Goal: Browse casually: Explore the website without a specific task or goal

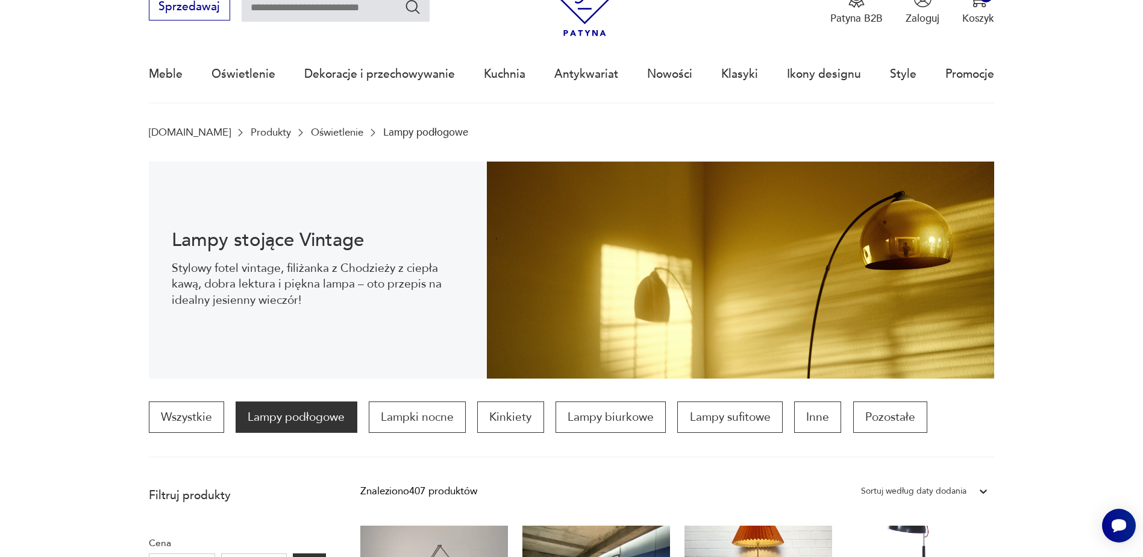
scroll to position [58, 0]
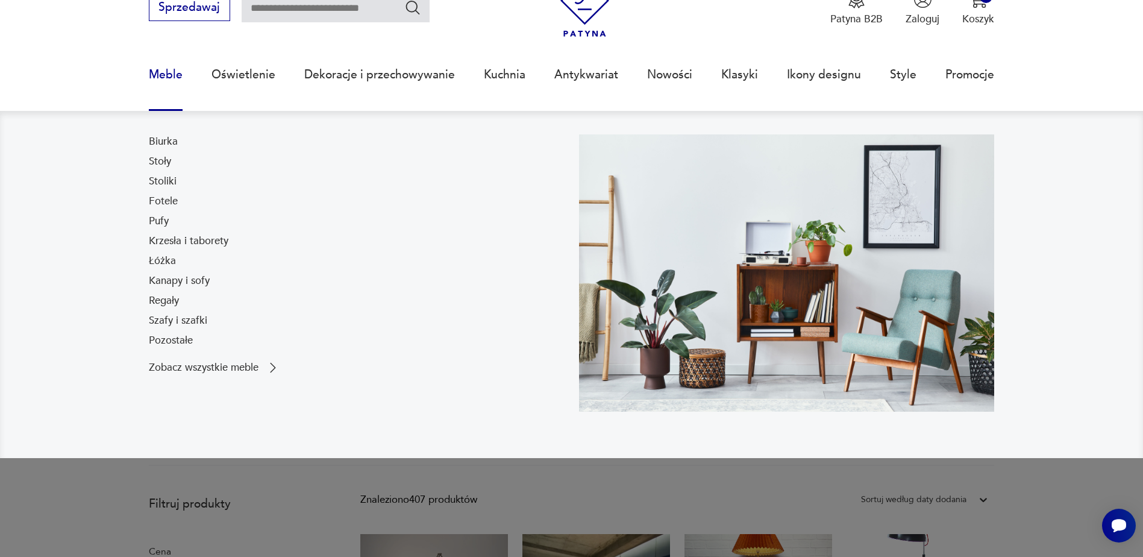
click at [175, 319] on link "Szafy i szafki" at bounding box center [178, 320] width 58 height 14
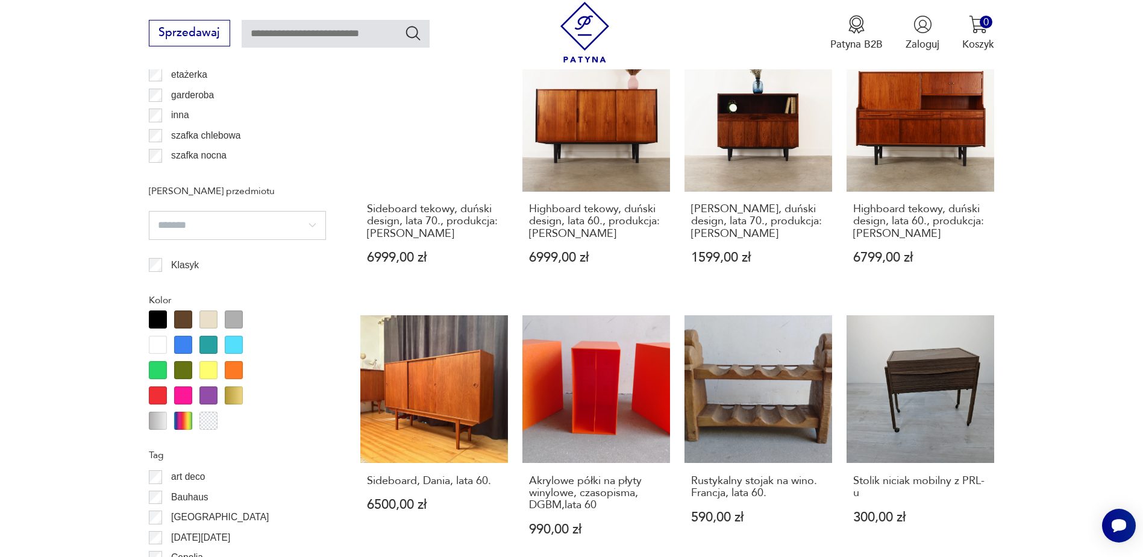
scroll to position [1269, 0]
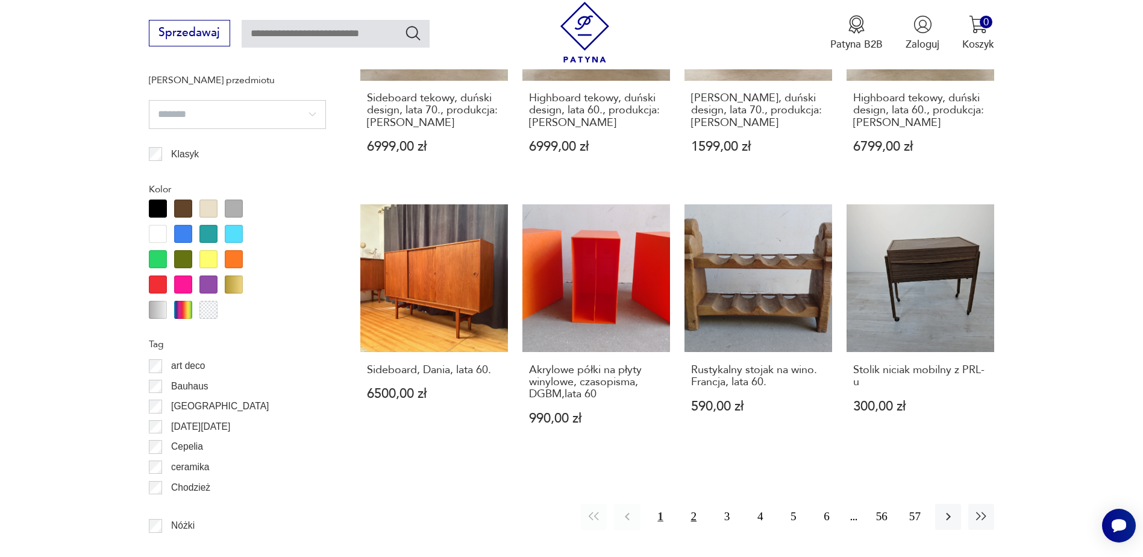
click at [692, 507] on button "2" at bounding box center [694, 517] width 26 height 26
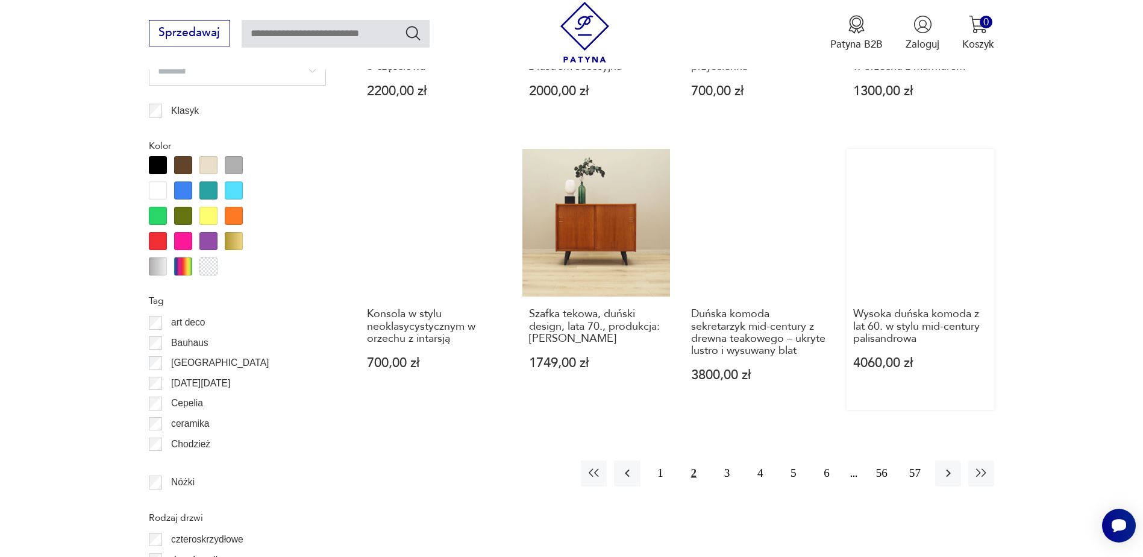
scroll to position [1553, 0]
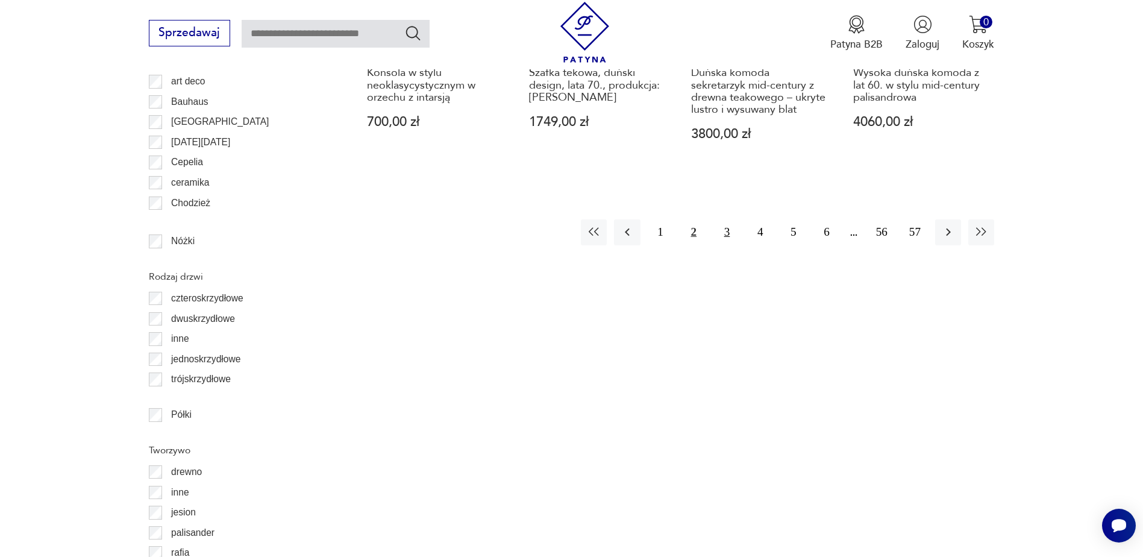
click at [724, 232] on button "3" at bounding box center [727, 232] width 26 height 26
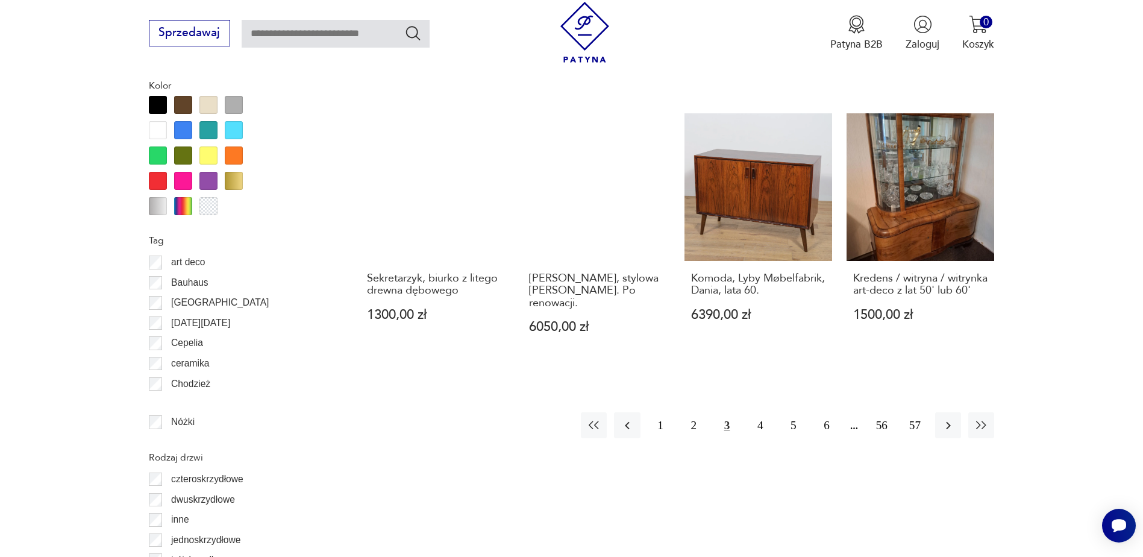
scroll to position [1493, 0]
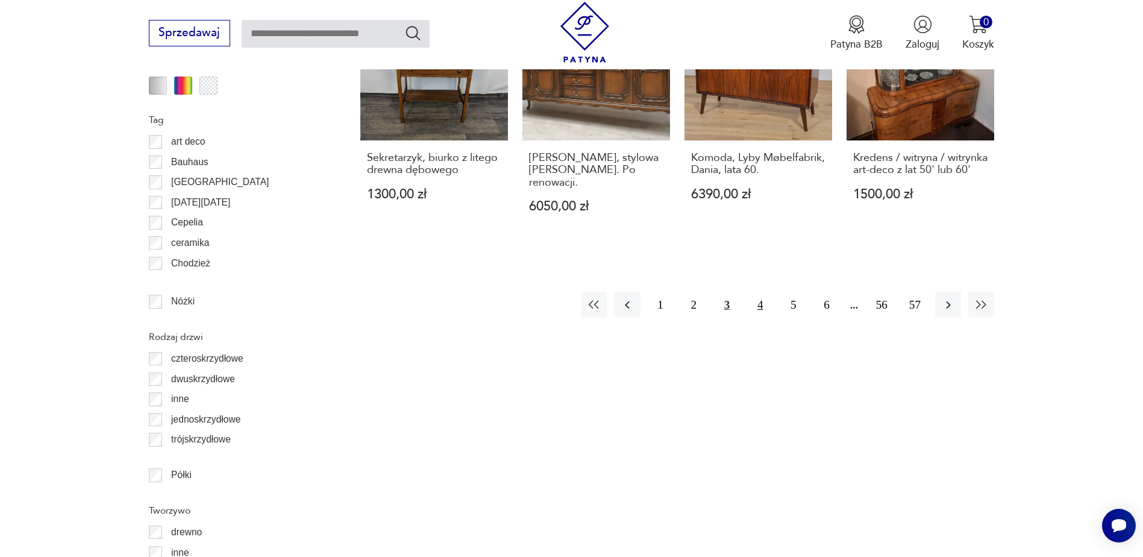
click at [760, 292] on button "4" at bounding box center [760, 305] width 26 height 26
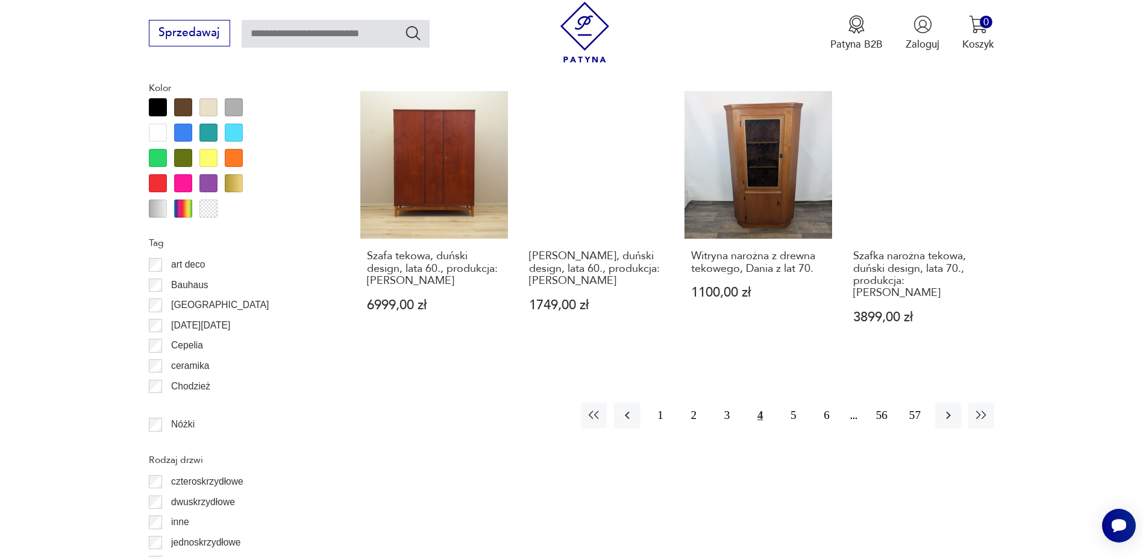
scroll to position [1373, 0]
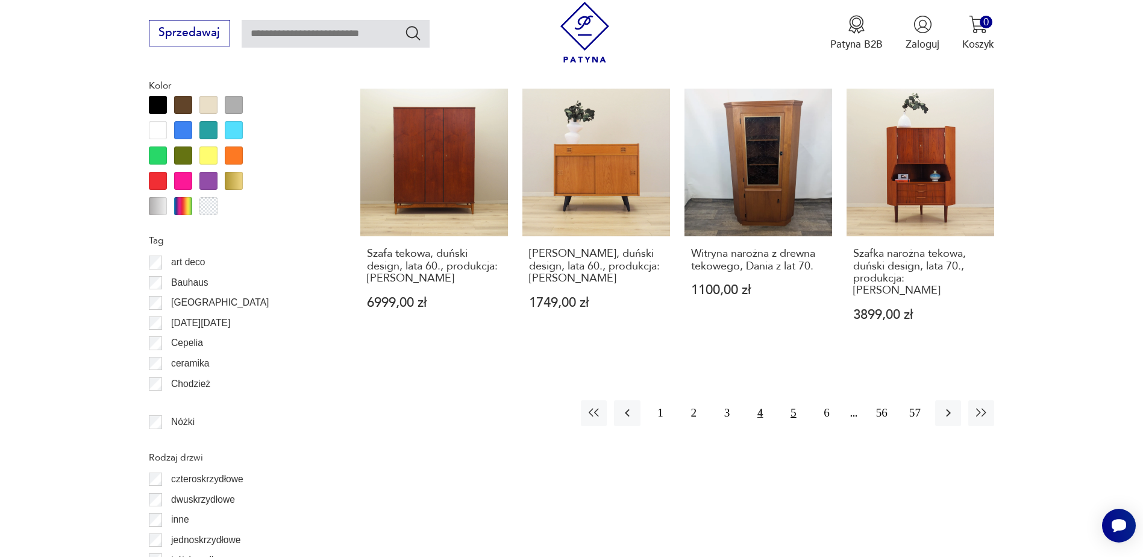
click at [794, 400] on button "5" at bounding box center [793, 413] width 26 height 26
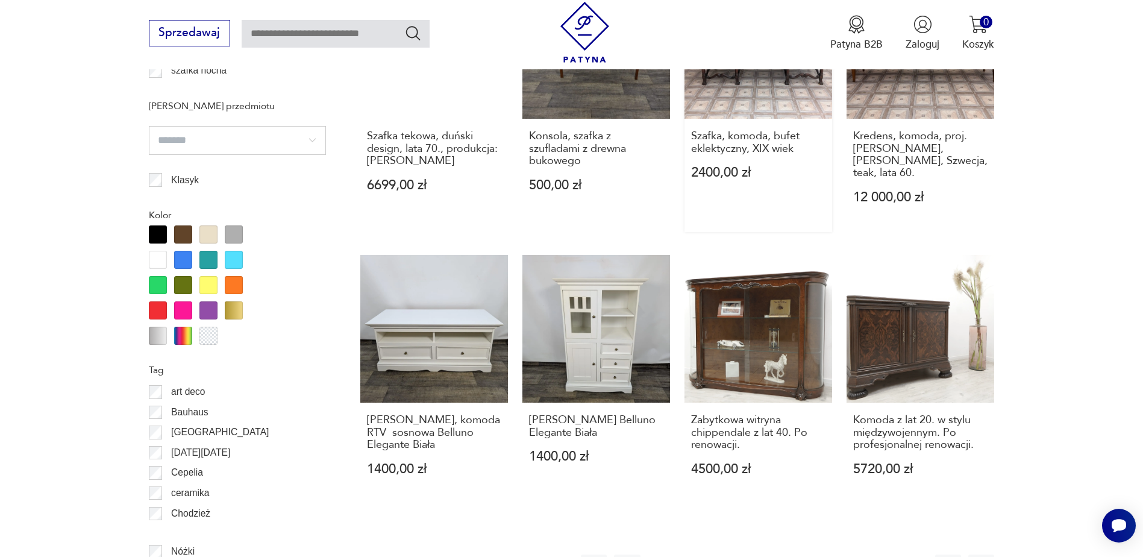
scroll to position [1252, 0]
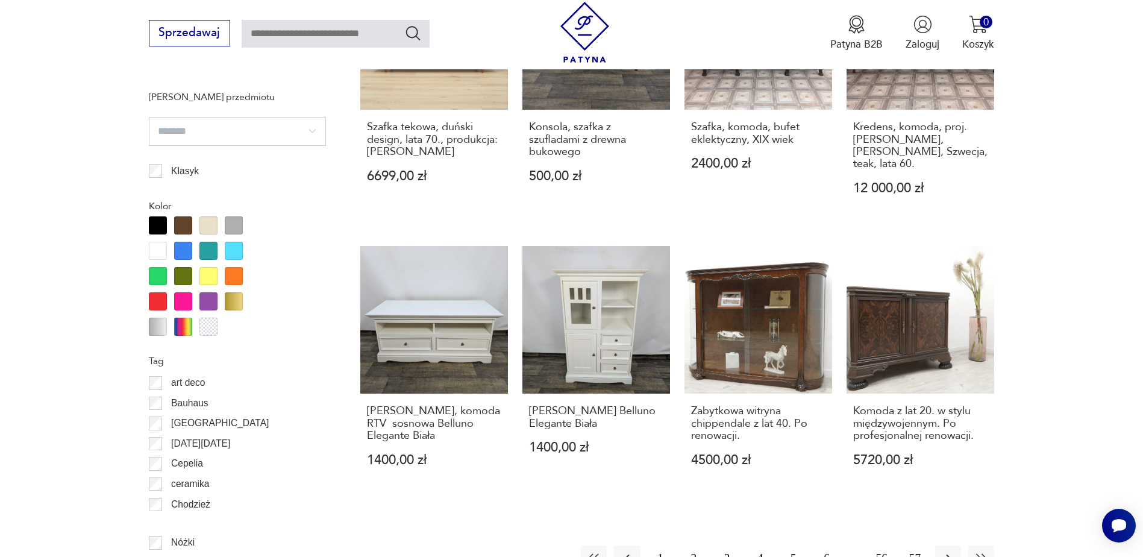
click at [824, 545] on button "6" at bounding box center [826, 558] width 26 height 26
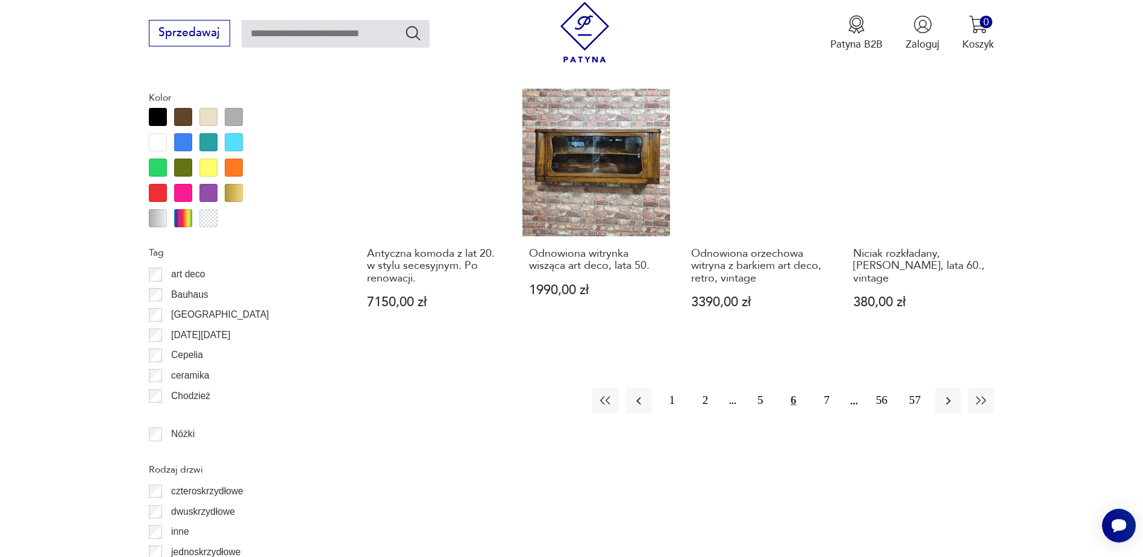
scroll to position [1373, 0]
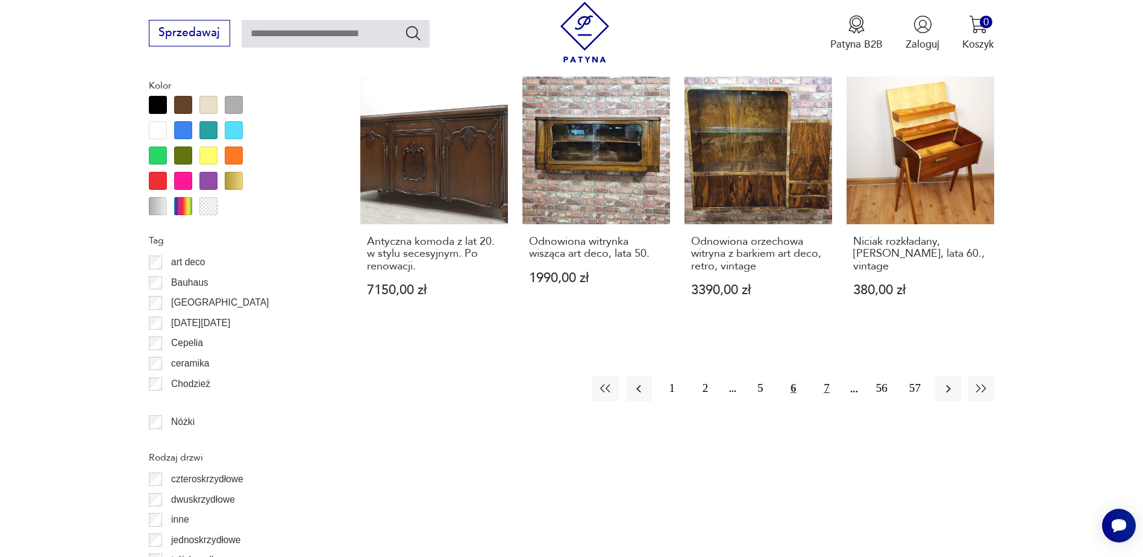
click at [827, 389] on button "7" at bounding box center [826, 388] width 26 height 26
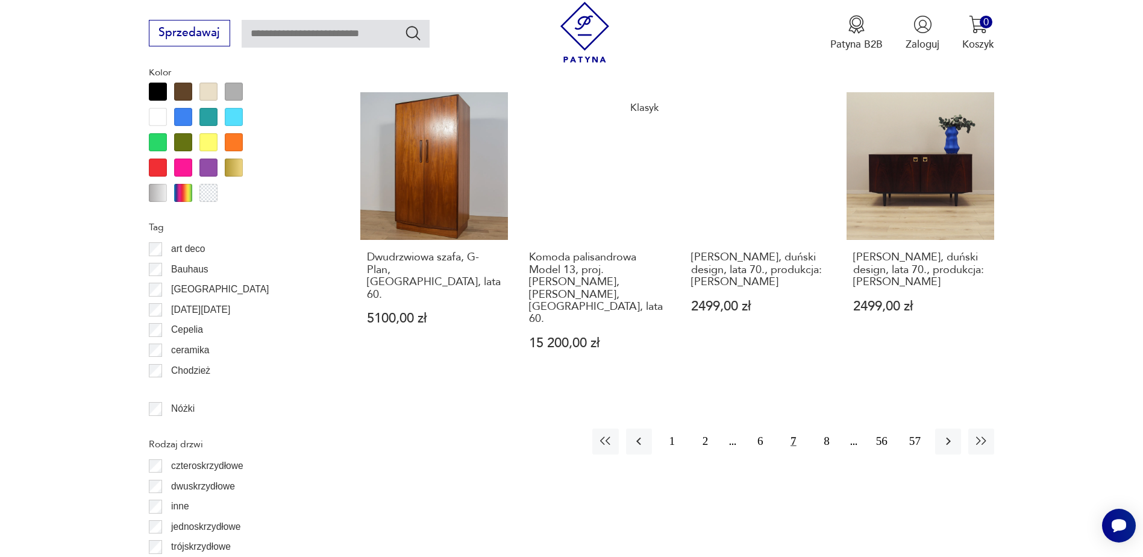
scroll to position [1493, 0]
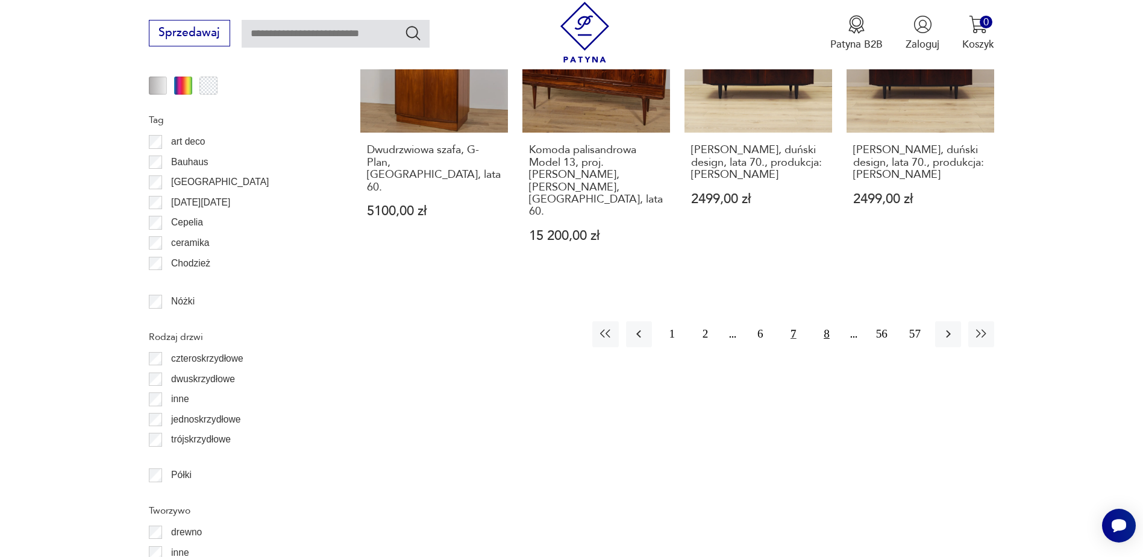
click at [824, 321] on button "8" at bounding box center [826, 334] width 26 height 26
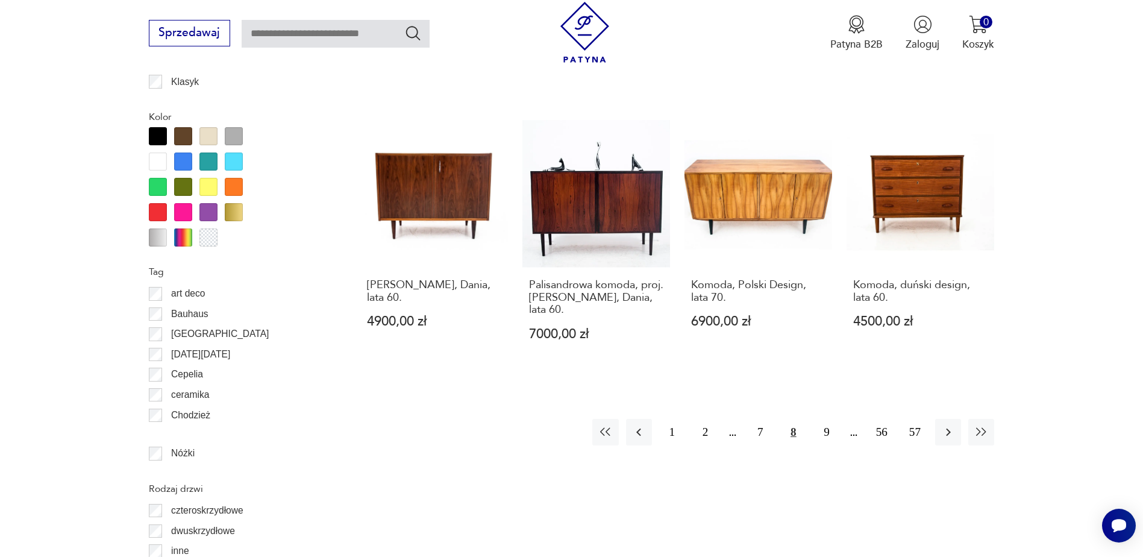
scroll to position [1433, 0]
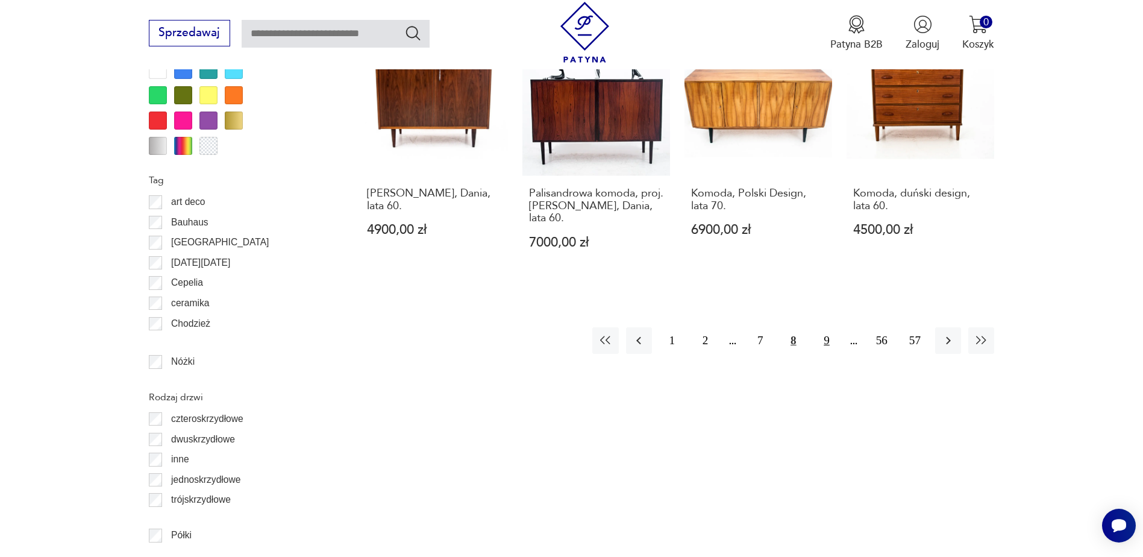
click at [825, 331] on button "9" at bounding box center [826, 340] width 26 height 26
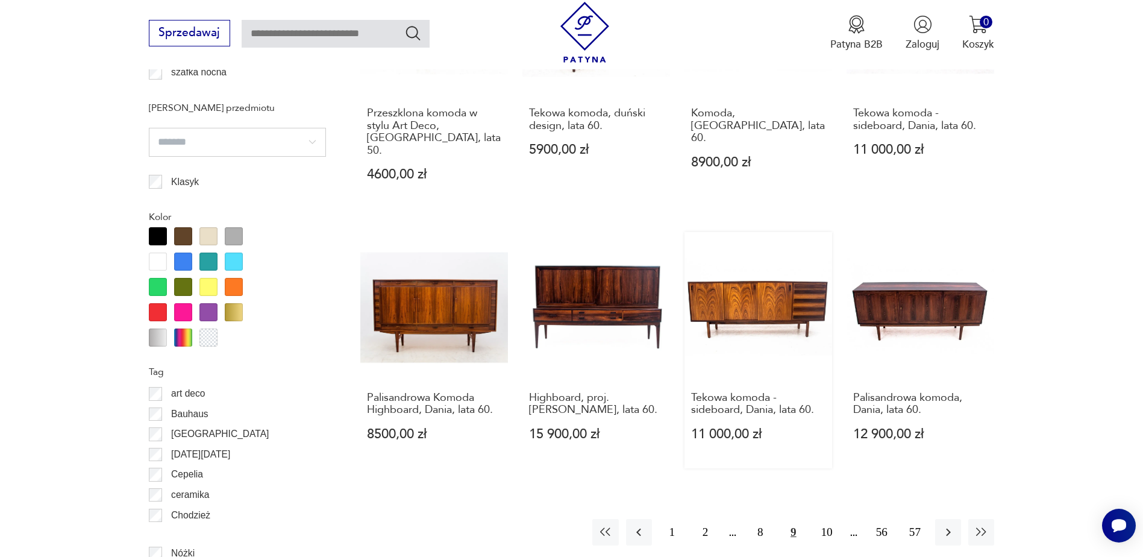
scroll to position [1252, 0]
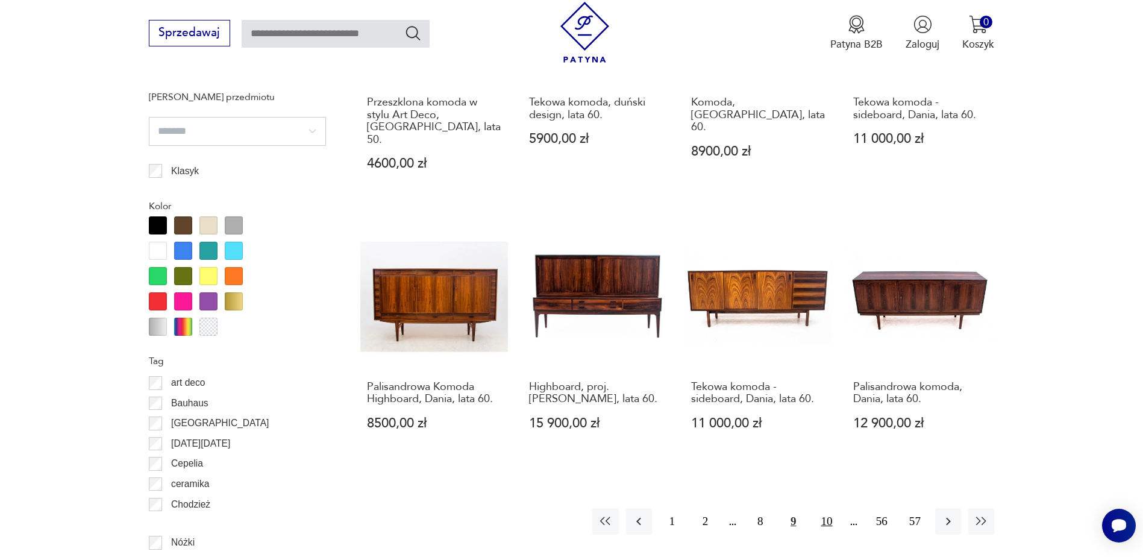
click at [823, 508] on button "10" at bounding box center [826, 521] width 26 height 26
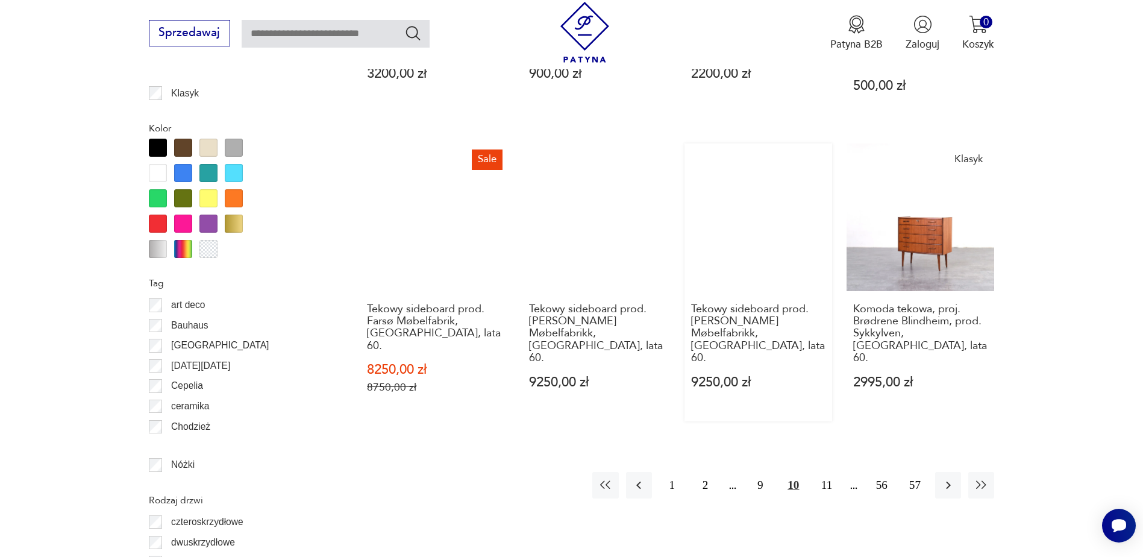
scroll to position [1433, 0]
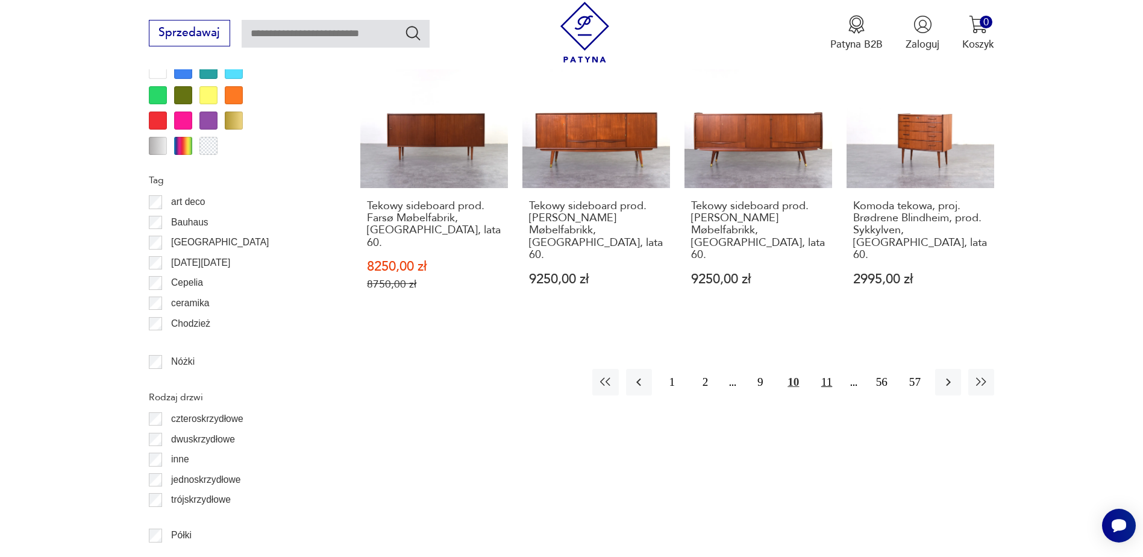
click at [828, 372] on button "11" at bounding box center [826, 382] width 26 height 26
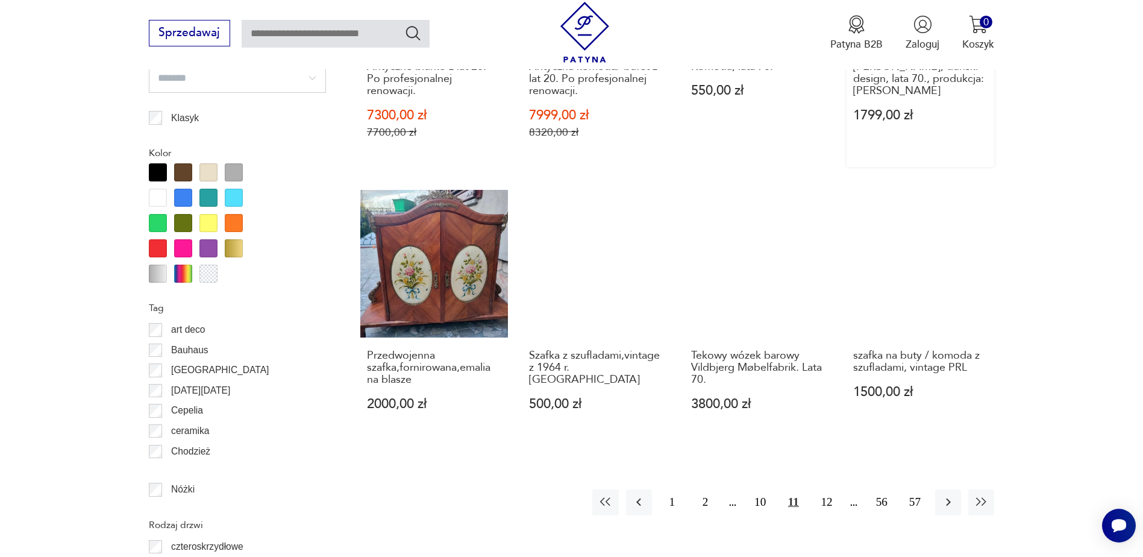
scroll to position [1312, 0]
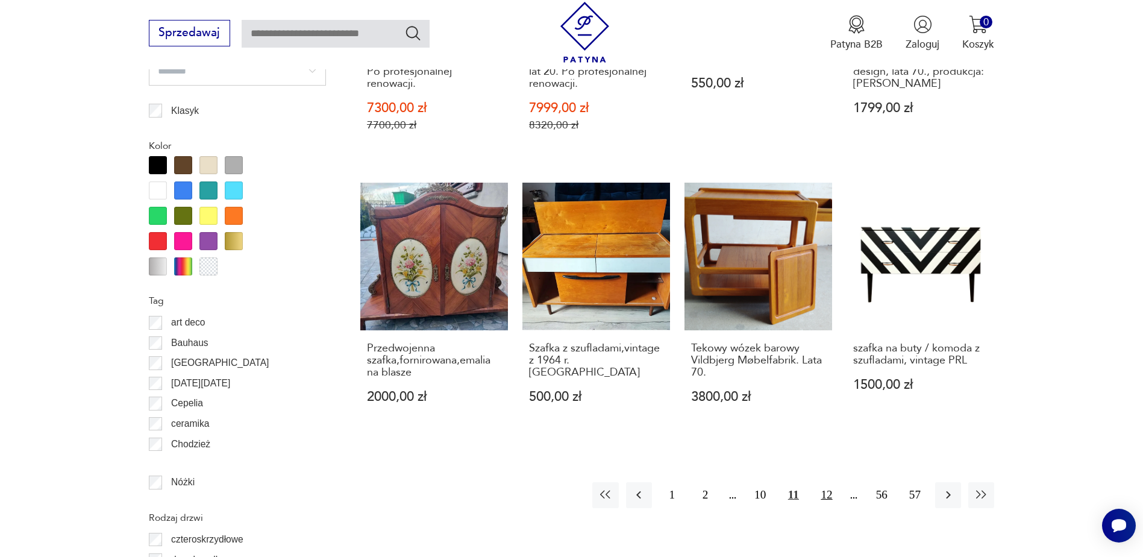
click at [824, 482] on button "12" at bounding box center [826, 495] width 26 height 26
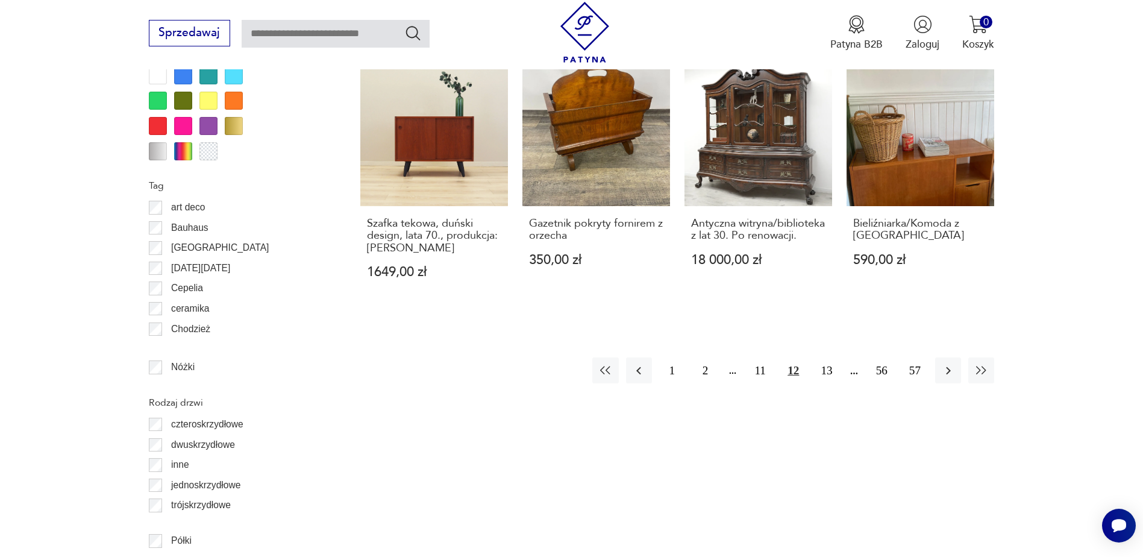
scroll to position [1433, 0]
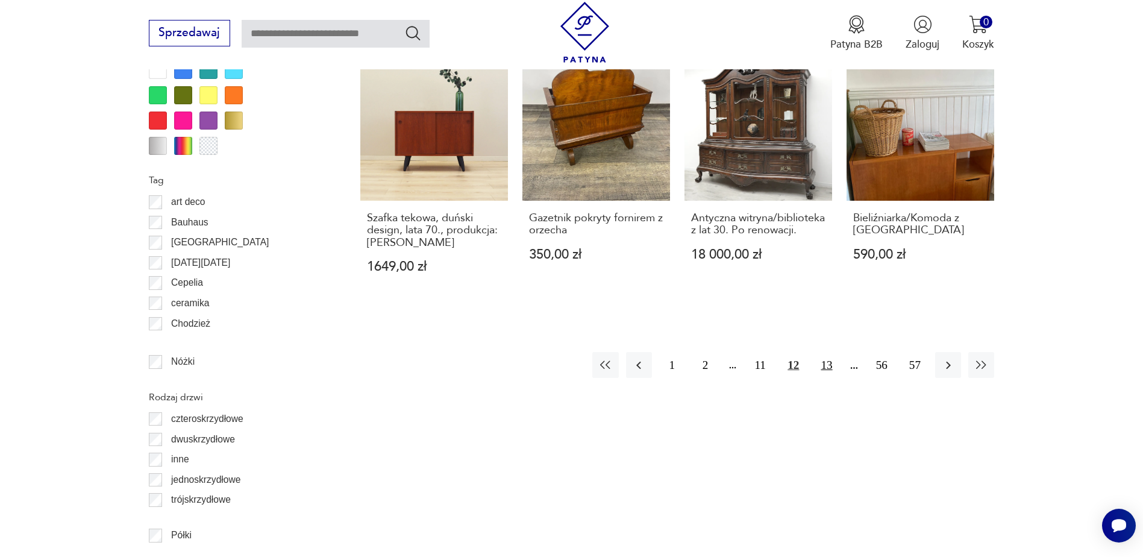
click at [830, 352] on button "13" at bounding box center [826, 365] width 26 height 26
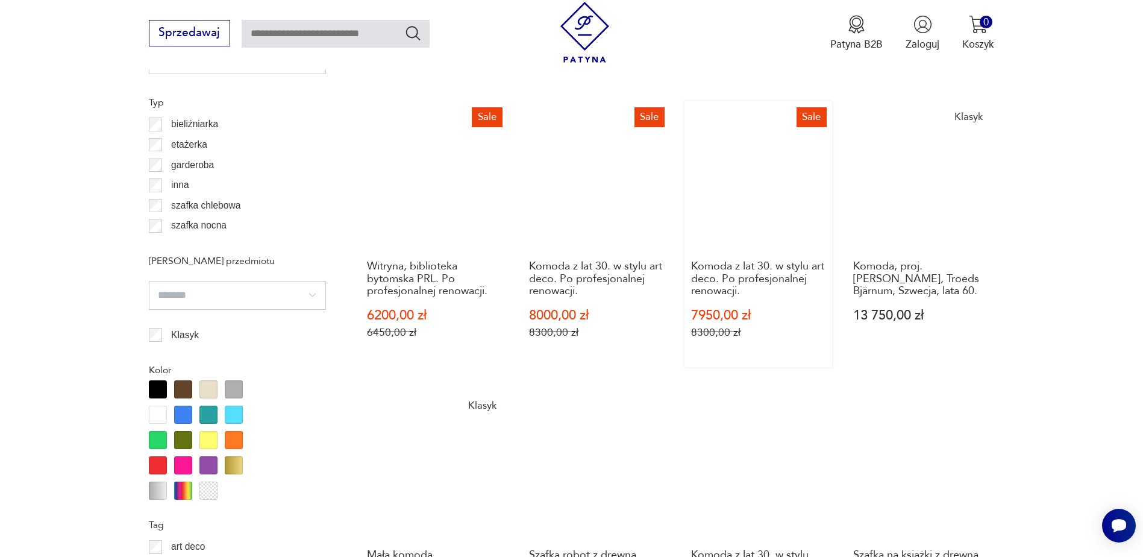
scroll to position [1312, 0]
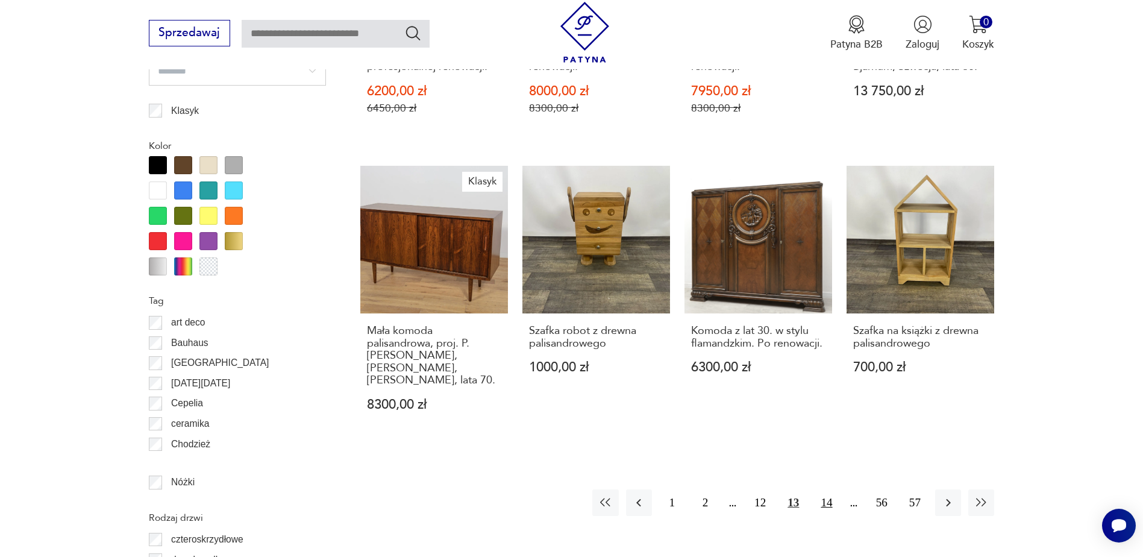
click at [832, 491] on button "14" at bounding box center [826, 502] width 26 height 26
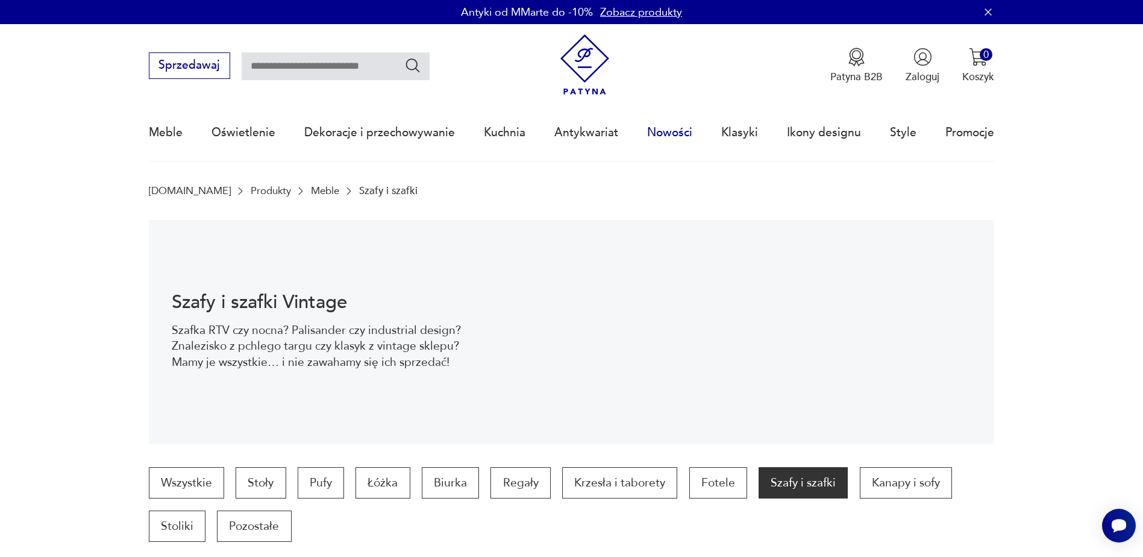
click at [662, 134] on link "Nowości" at bounding box center [669, 132] width 45 height 55
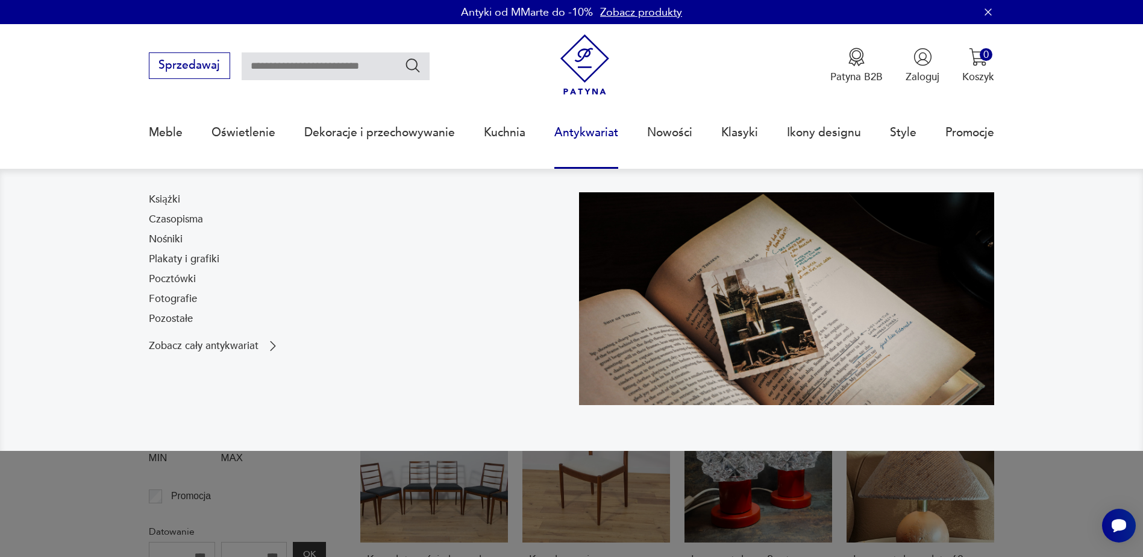
click at [581, 133] on link "Antykwariat" at bounding box center [586, 132] width 64 height 55
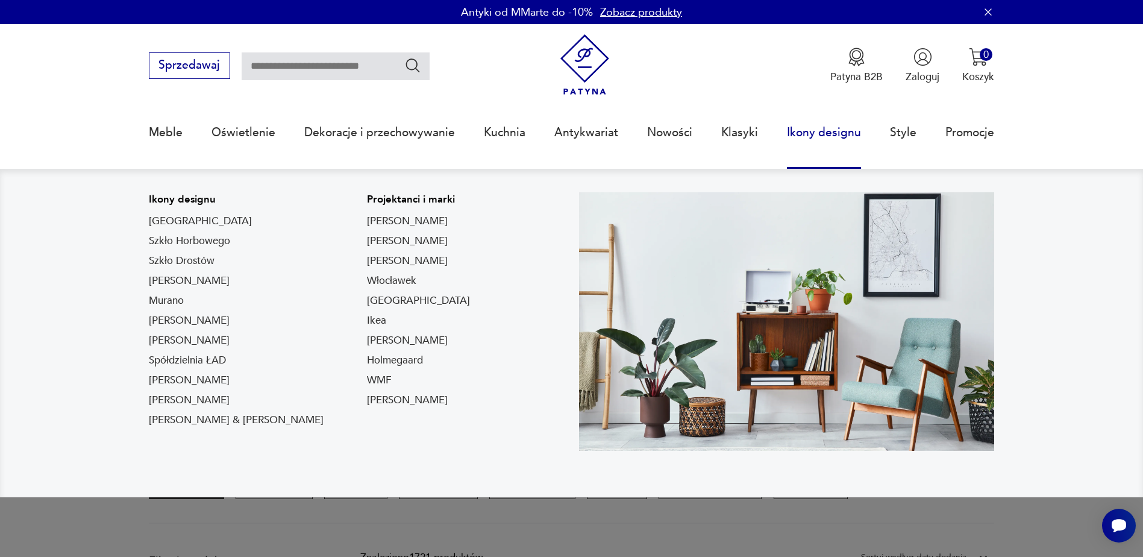
click at [803, 132] on link "Ikony designu" at bounding box center [824, 132] width 74 height 55
click at [827, 133] on link "Ikony designu" at bounding box center [824, 132] width 74 height 55
click at [823, 133] on link "Ikony designu" at bounding box center [824, 132] width 74 height 55
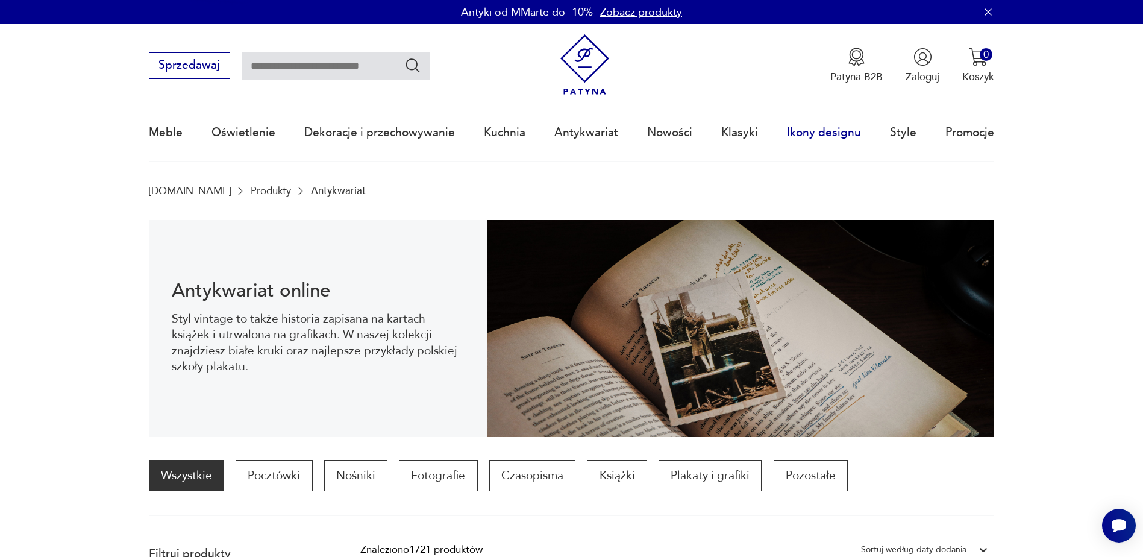
click at [823, 131] on link "Ikony designu" at bounding box center [824, 132] width 74 height 55
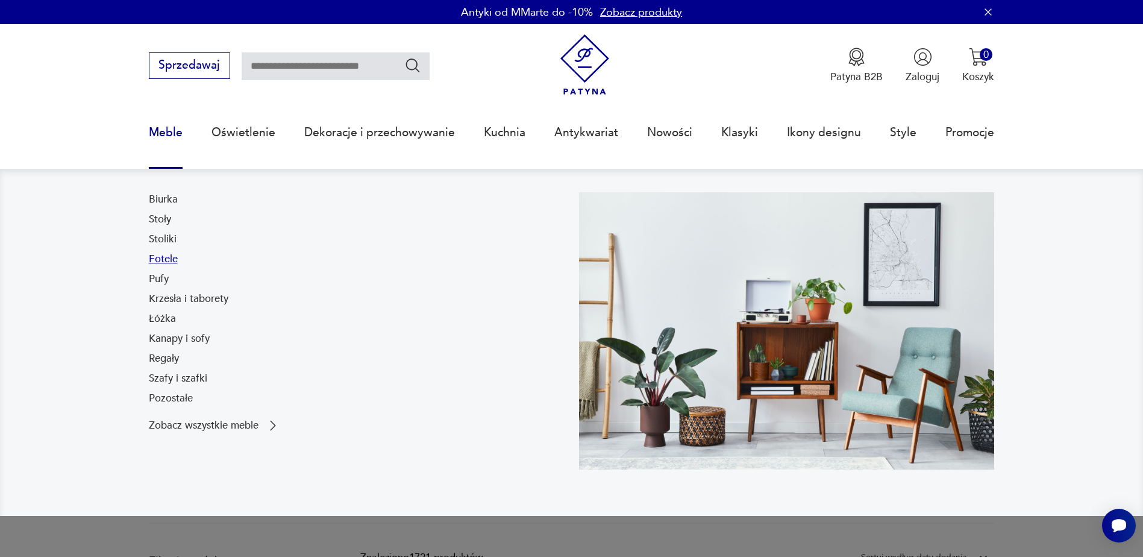
click at [168, 262] on link "Fotele" at bounding box center [163, 259] width 29 height 14
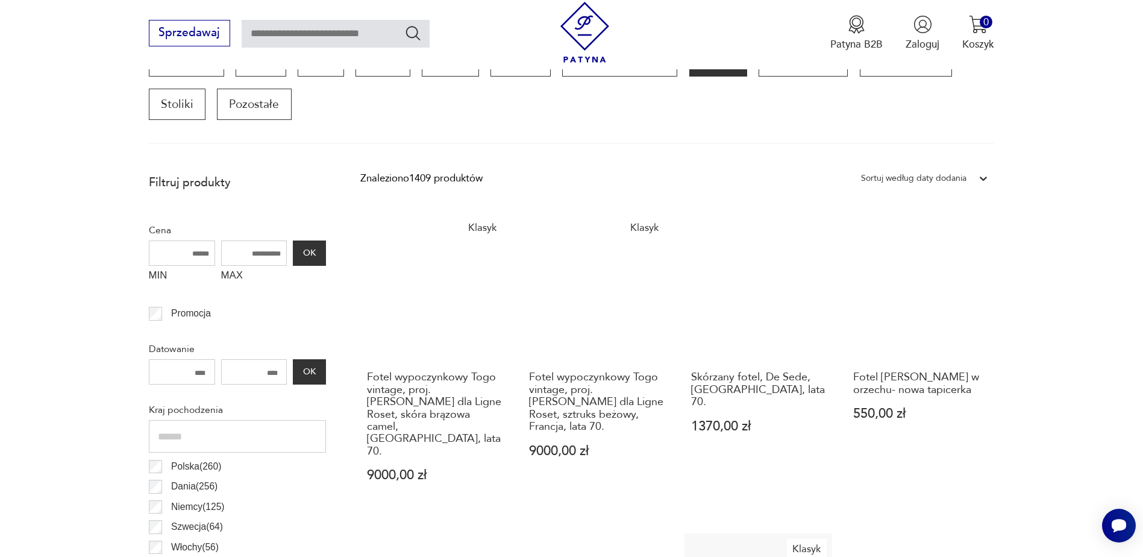
scroll to position [478, 0]
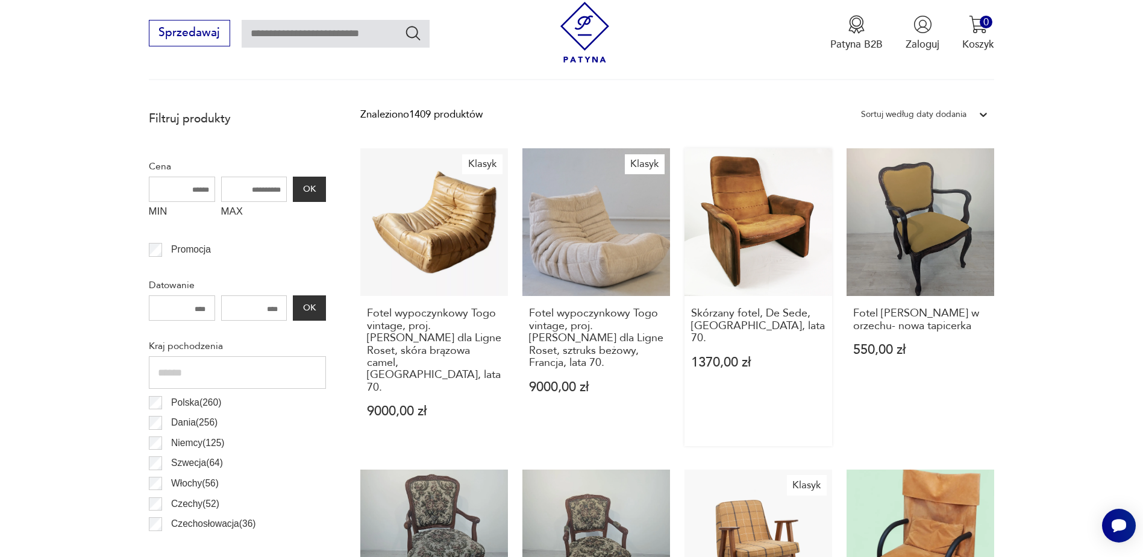
click at [763, 247] on link "Skórzany fotel, De Sede, [GEOGRAPHIC_DATA], lata 70. 1370,00 zł" at bounding box center [759, 297] width 148 height 298
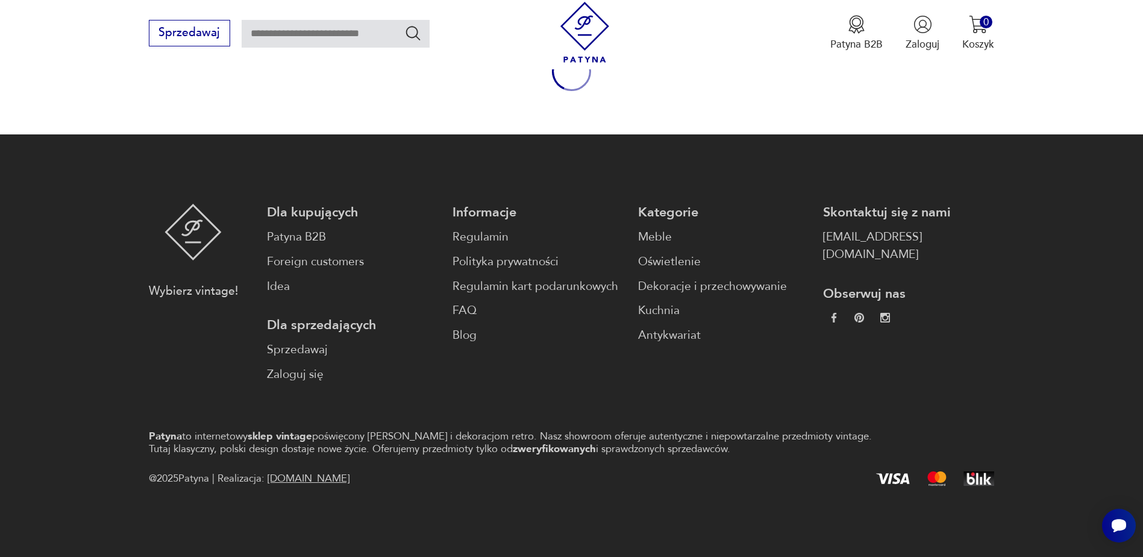
scroll to position [1, 0]
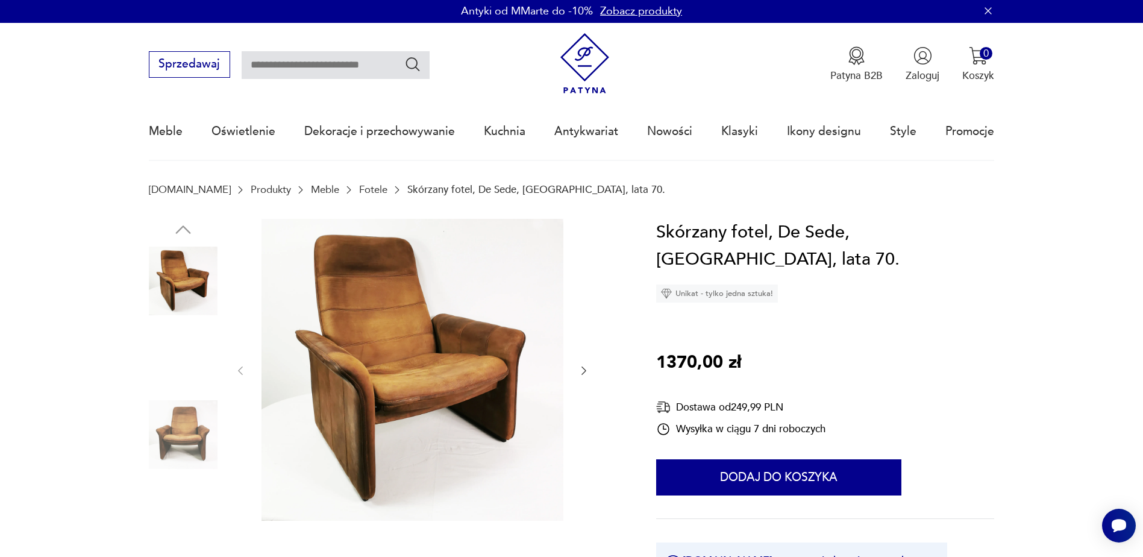
click at [187, 368] on img at bounding box center [183, 357] width 69 height 69
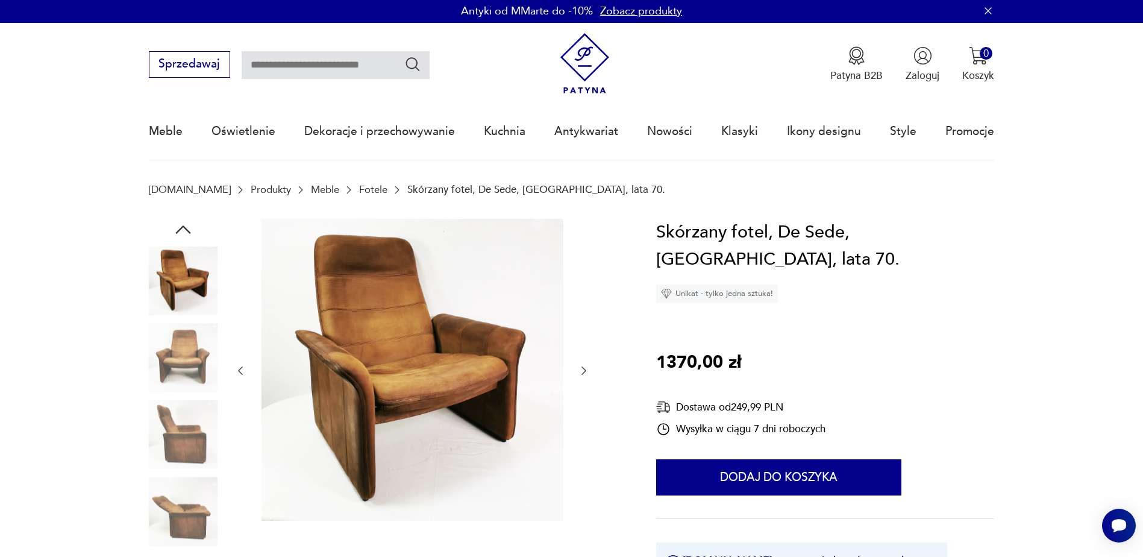
click at [188, 421] on img at bounding box center [183, 434] width 69 height 69
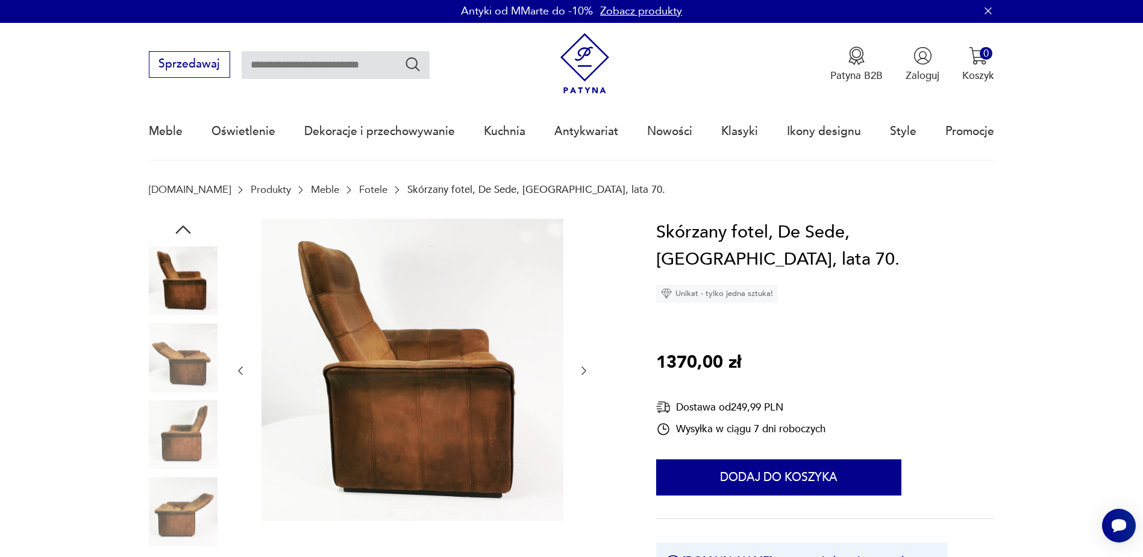
click at [177, 281] on img at bounding box center [183, 280] width 69 height 69
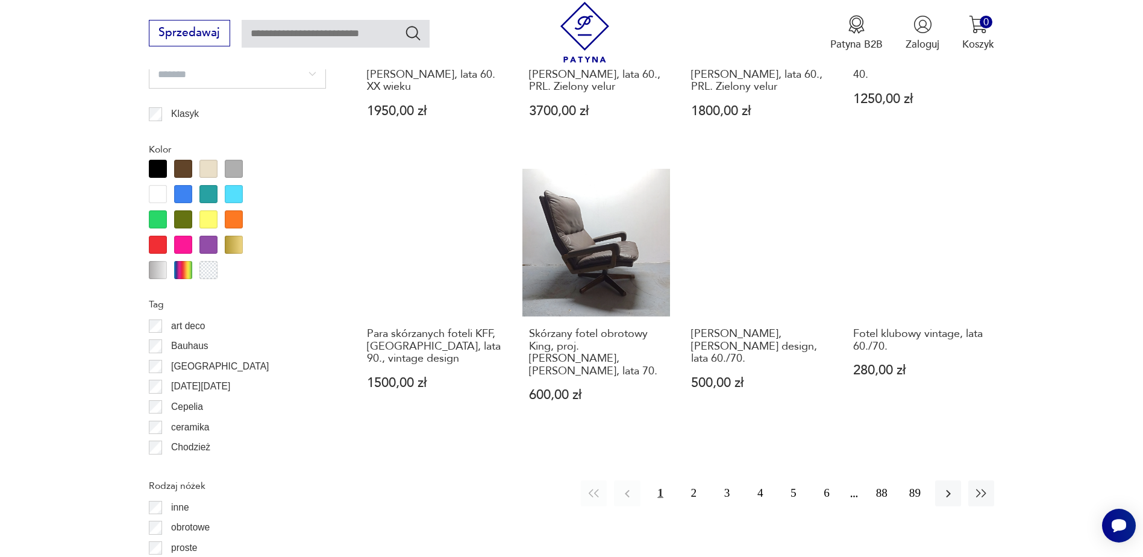
scroll to position [1503, 0]
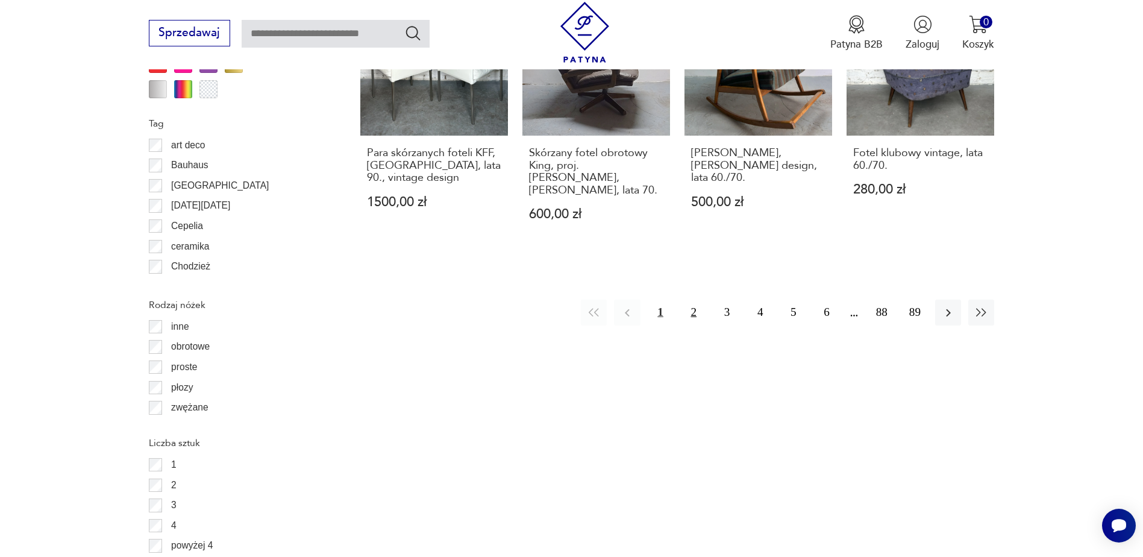
click at [692, 299] on button "2" at bounding box center [694, 312] width 26 height 26
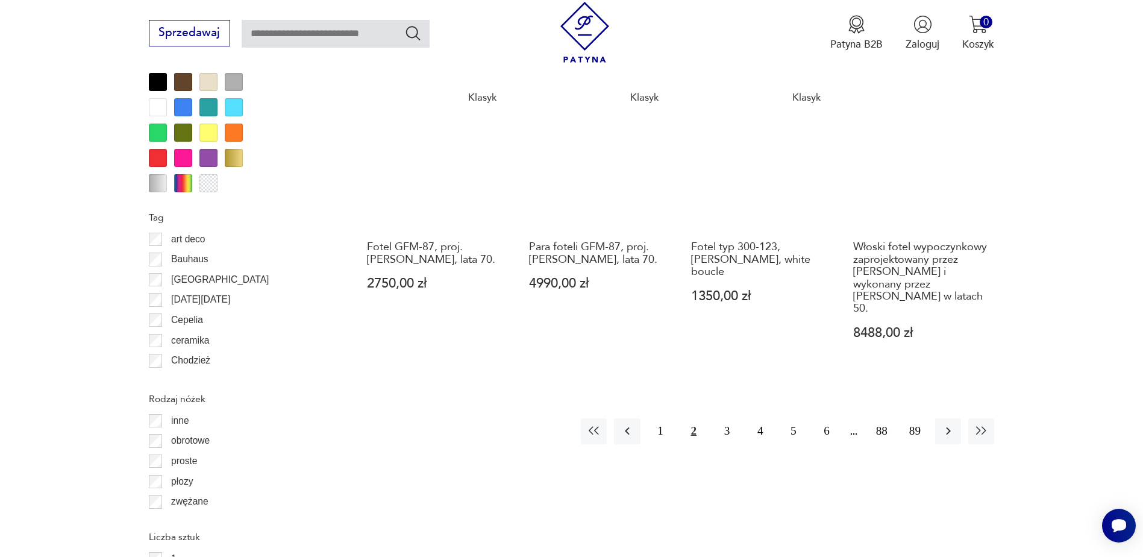
scroll to position [1426, 0]
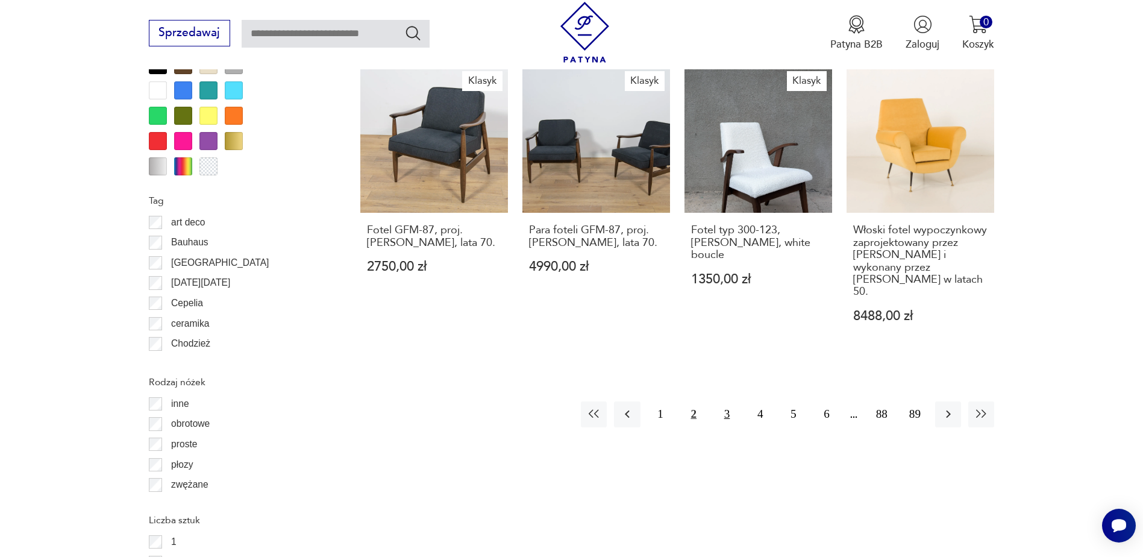
click at [724, 401] on button "3" at bounding box center [727, 414] width 26 height 26
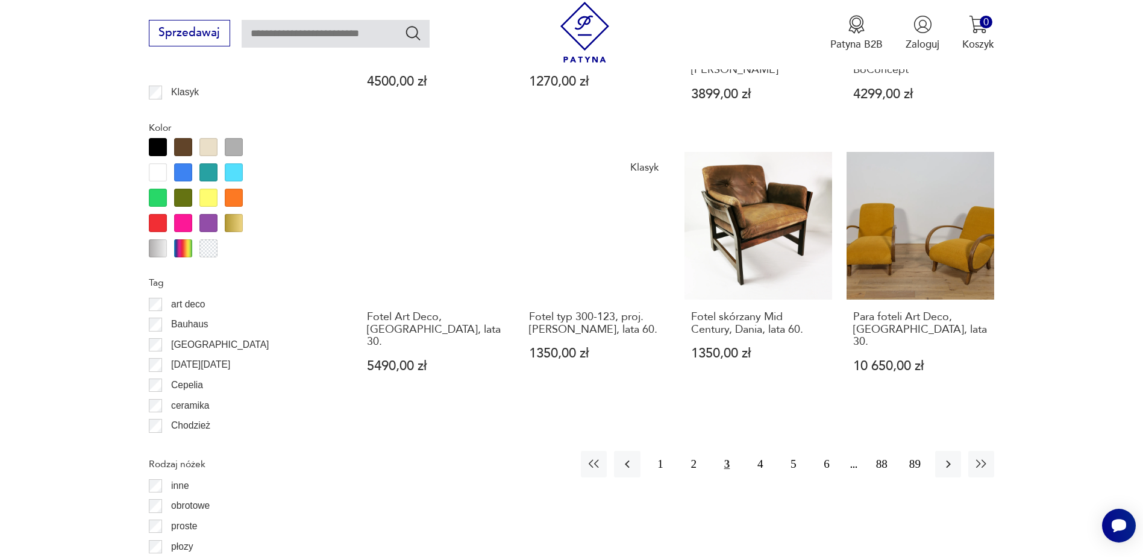
scroll to position [1365, 0]
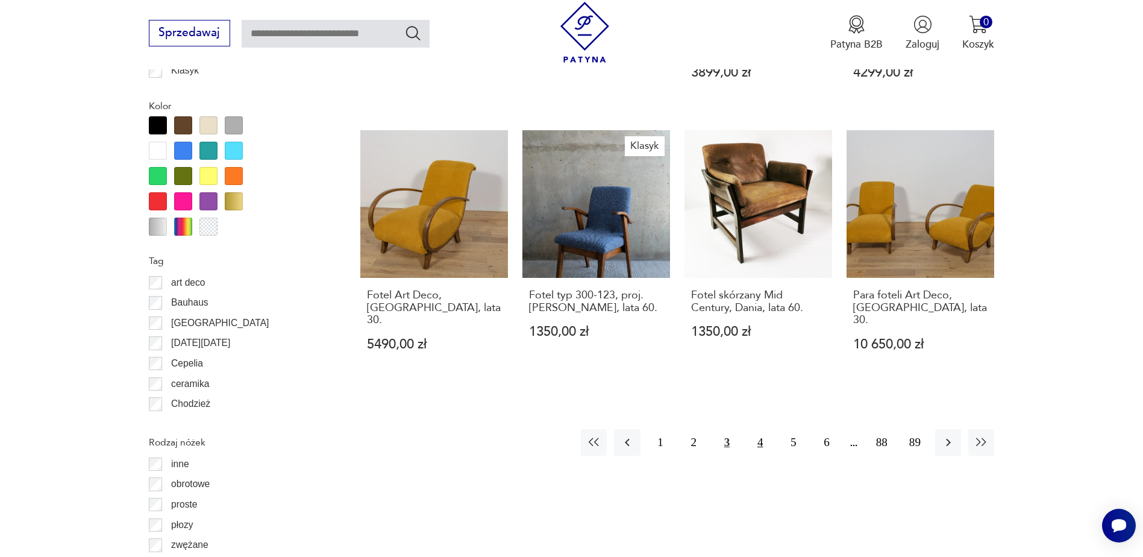
click at [757, 429] on button "4" at bounding box center [760, 442] width 26 height 26
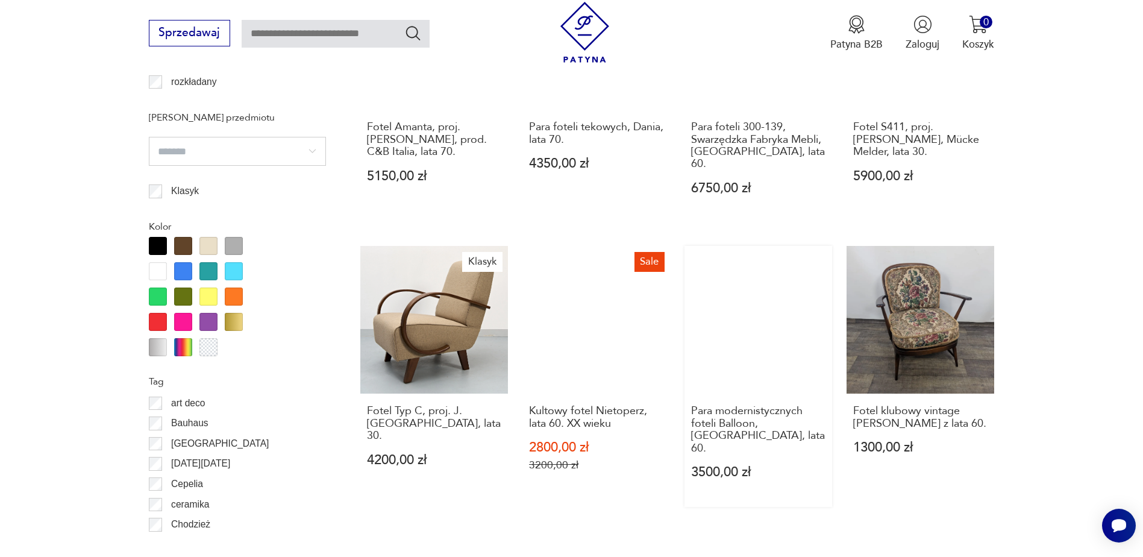
scroll to position [1426, 0]
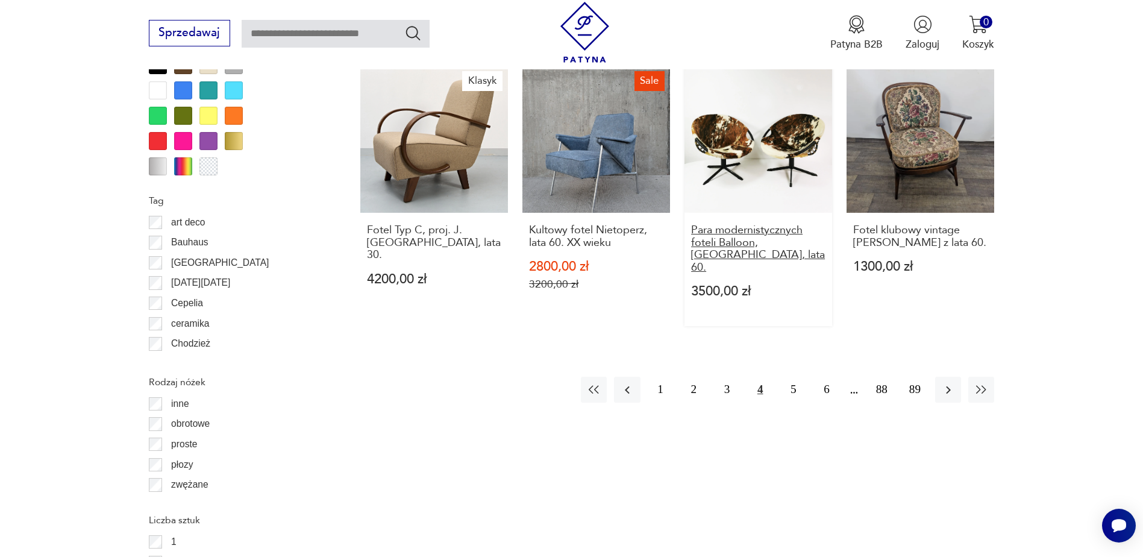
click at [751, 224] on h3 "Para modernistycznych foteli Balloon, [GEOGRAPHIC_DATA], lata 60." at bounding box center [758, 248] width 134 height 49
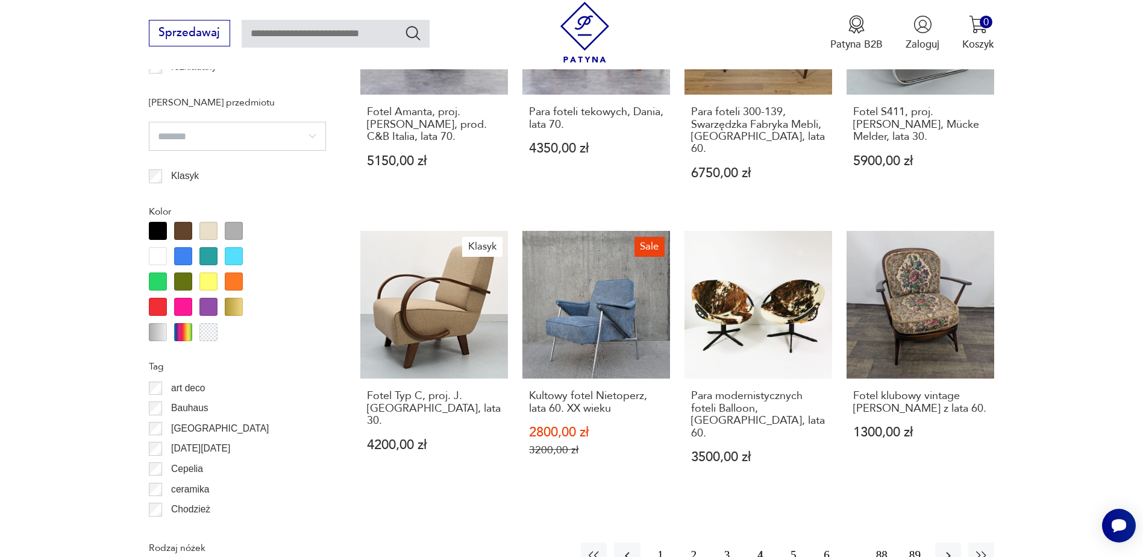
scroll to position [1439, 0]
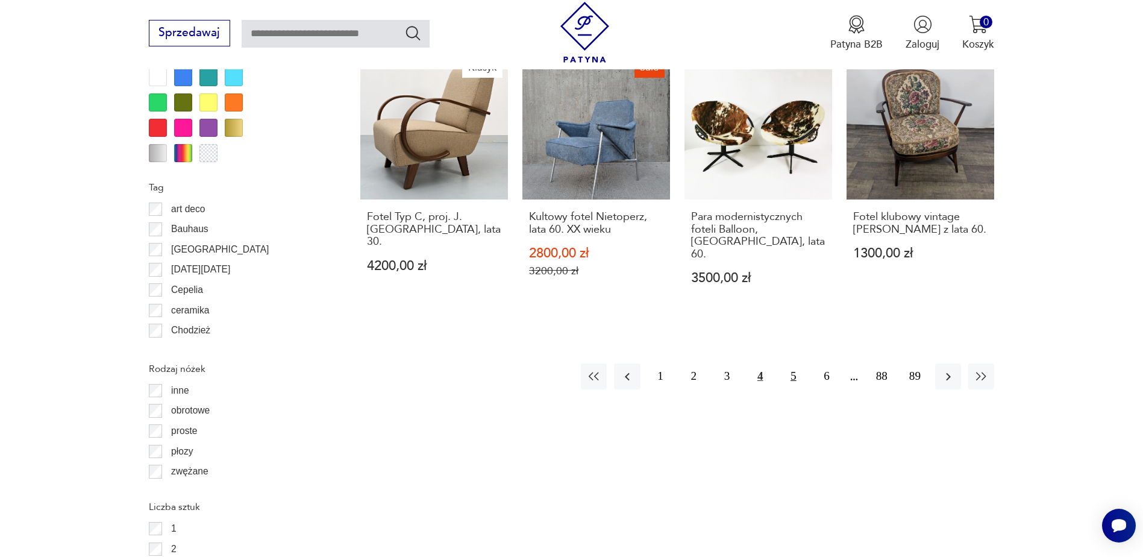
click at [792, 363] on button "5" at bounding box center [793, 376] width 26 height 26
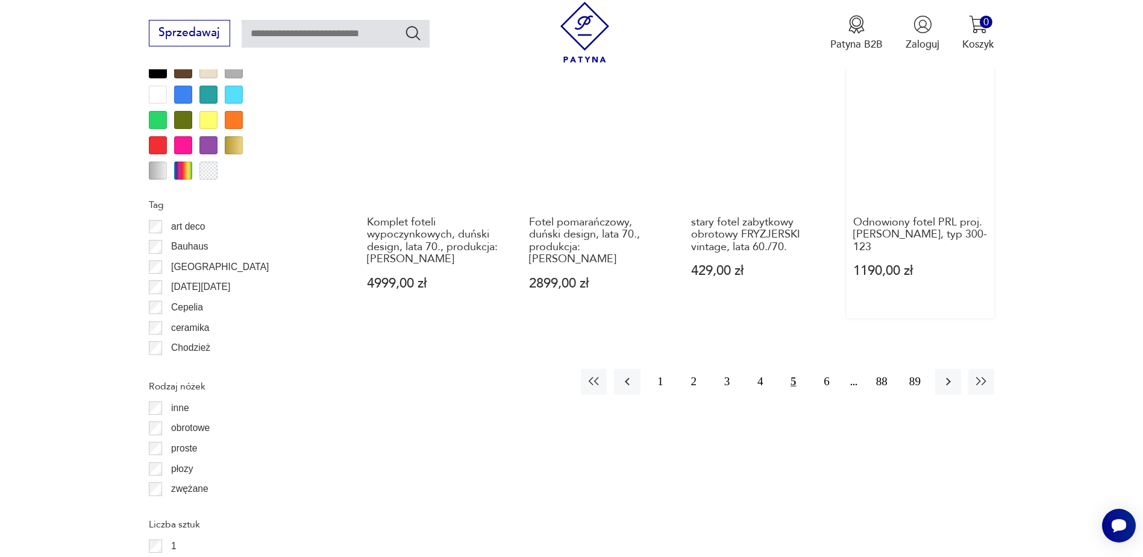
scroll to position [1426, 0]
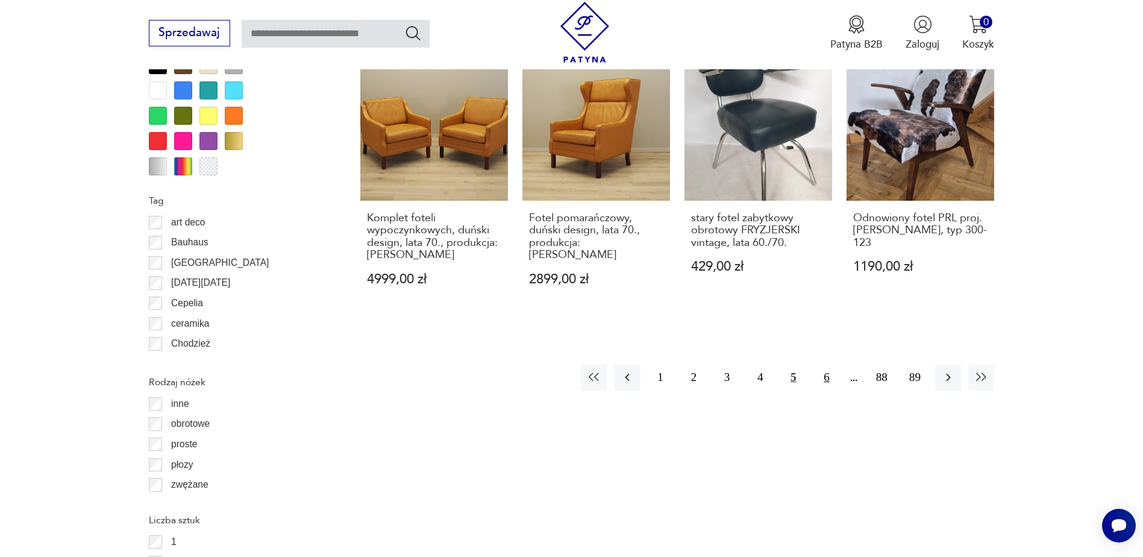
click at [826, 365] on button "6" at bounding box center [826, 378] width 26 height 26
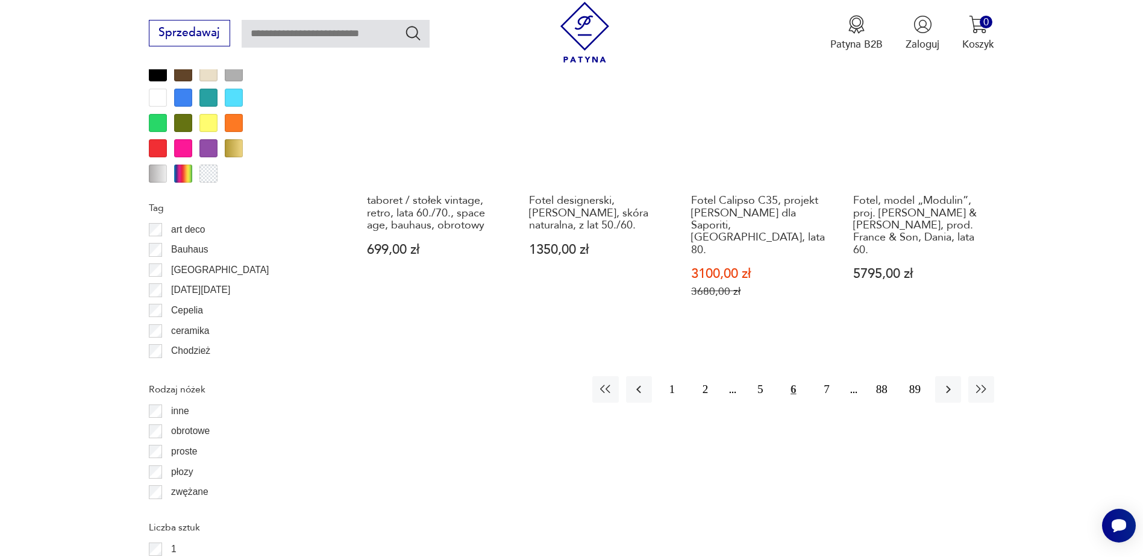
scroll to position [1426, 0]
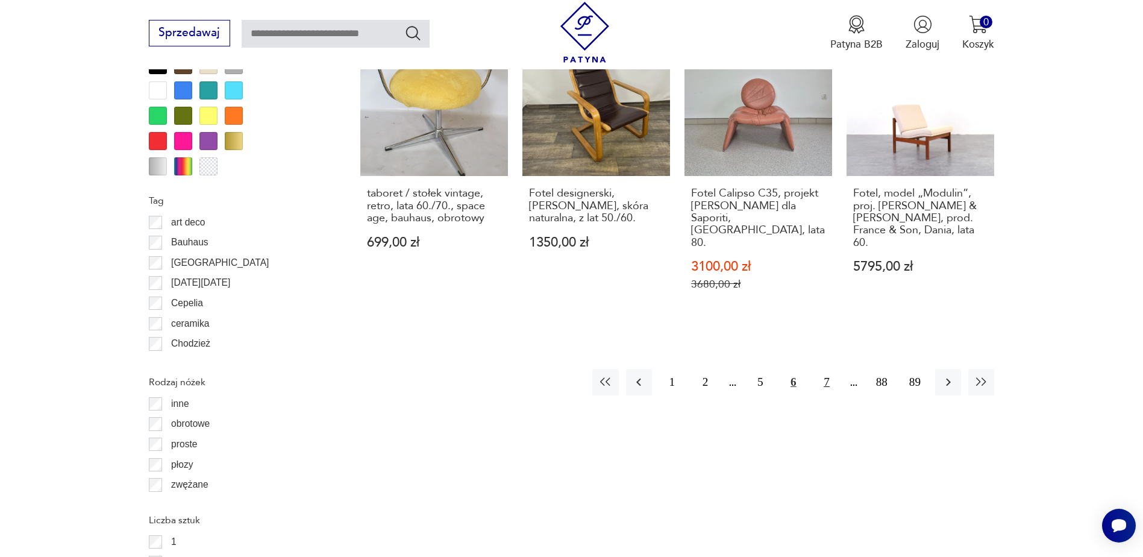
click at [824, 369] on button "7" at bounding box center [826, 382] width 26 height 26
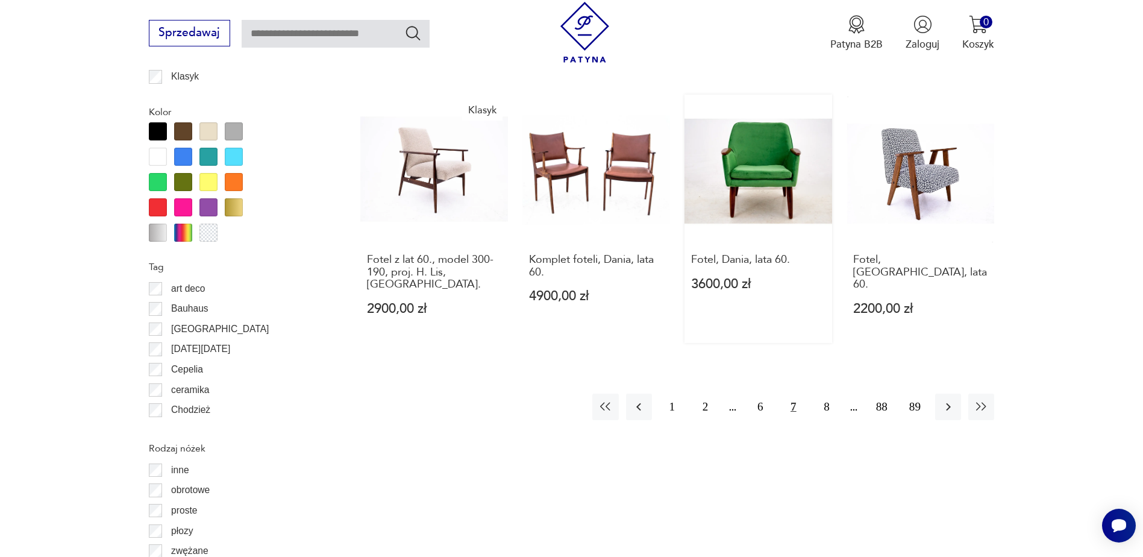
scroll to position [1365, 0]
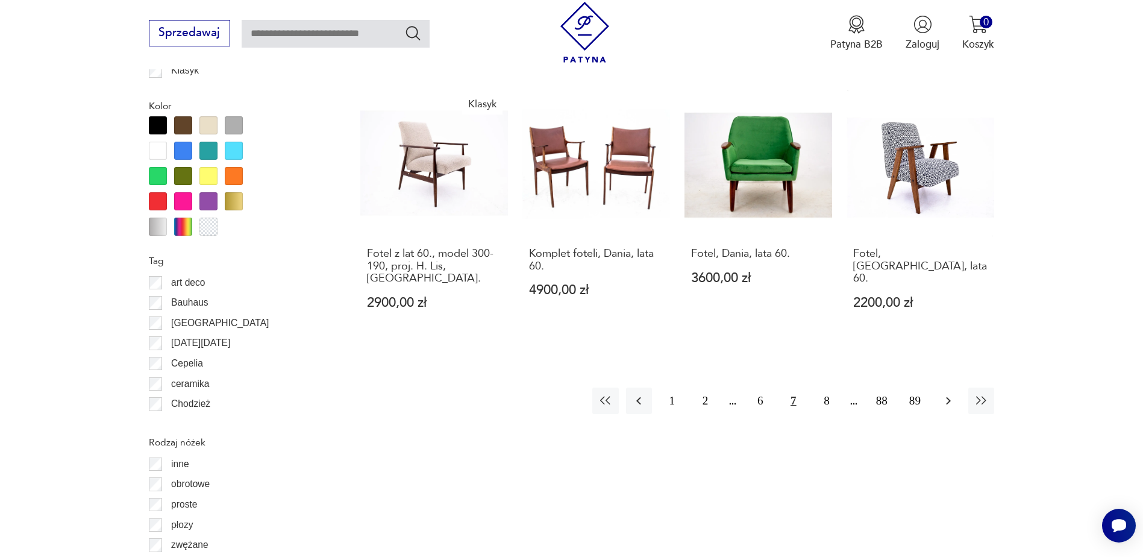
click at [947, 393] on icon "button" at bounding box center [948, 400] width 14 height 14
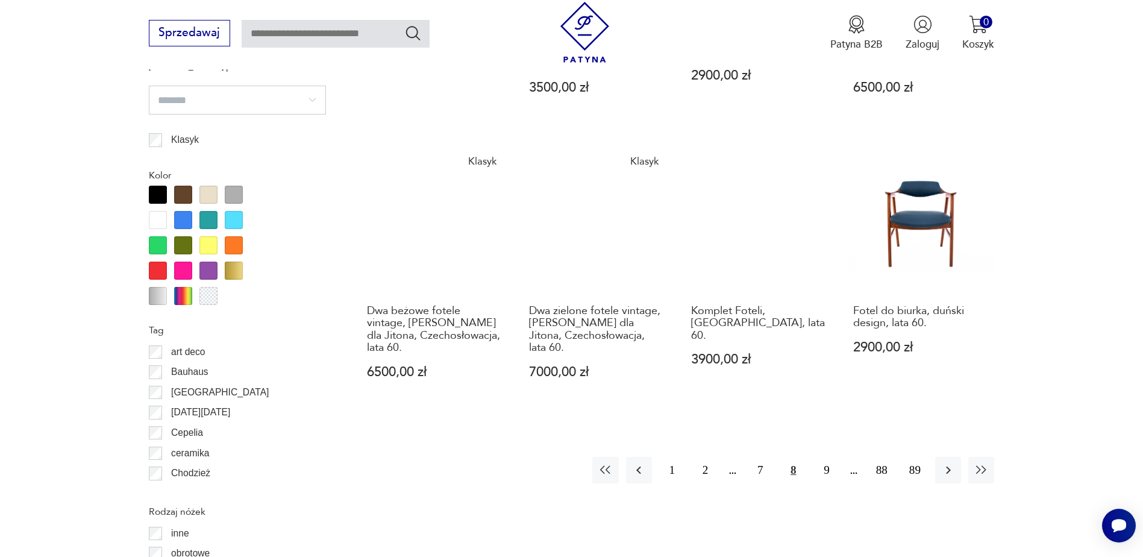
scroll to position [1305, 0]
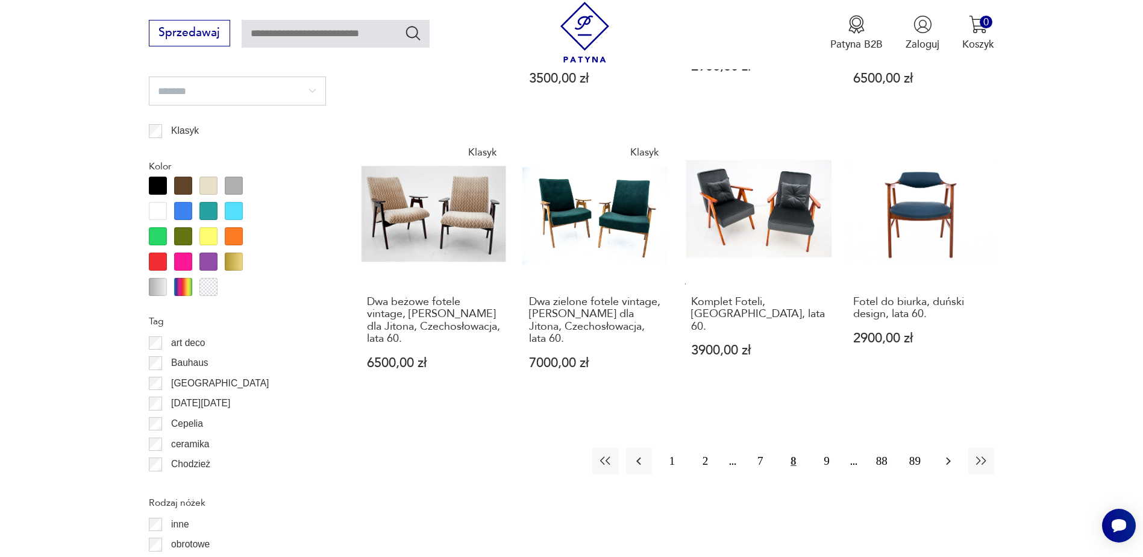
click at [947, 457] on icon "button" at bounding box center [948, 461] width 5 height 8
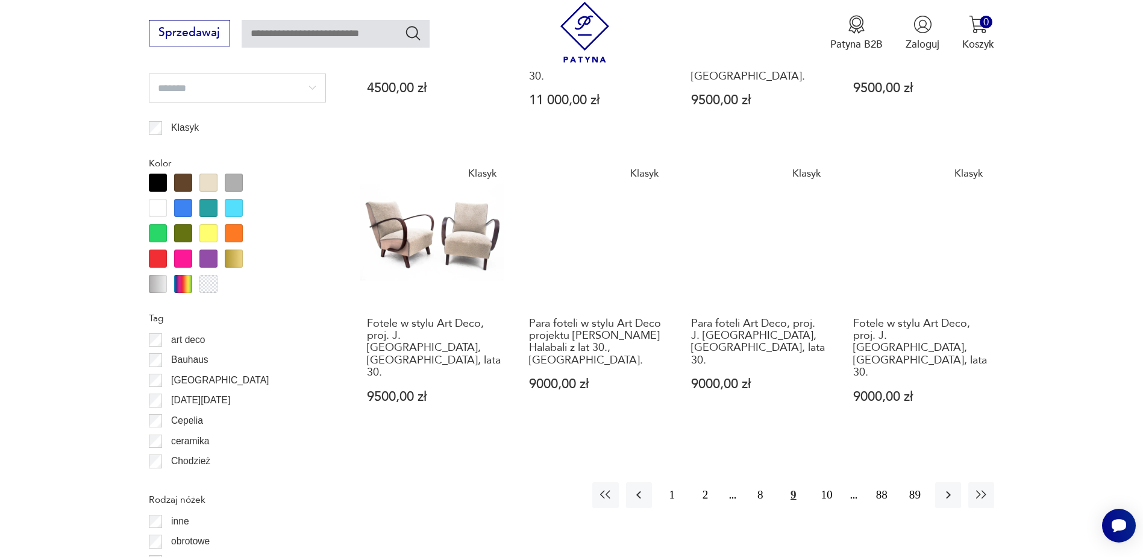
scroll to position [1365, 0]
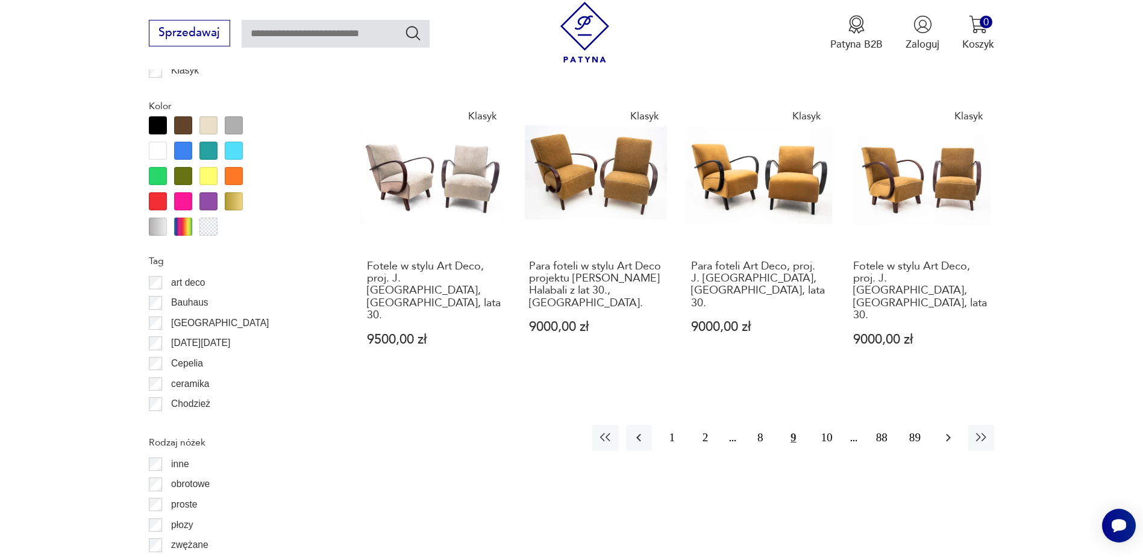
click at [944, 430] on icon "button" at bounding box center [948, 437] width 14 height 14
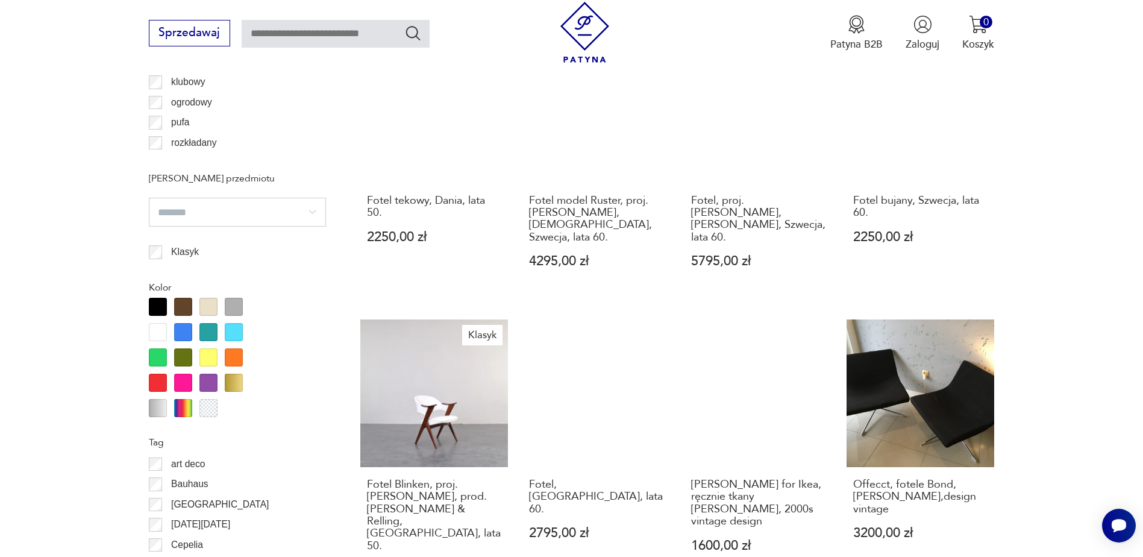
scroll to position [1245, 0]
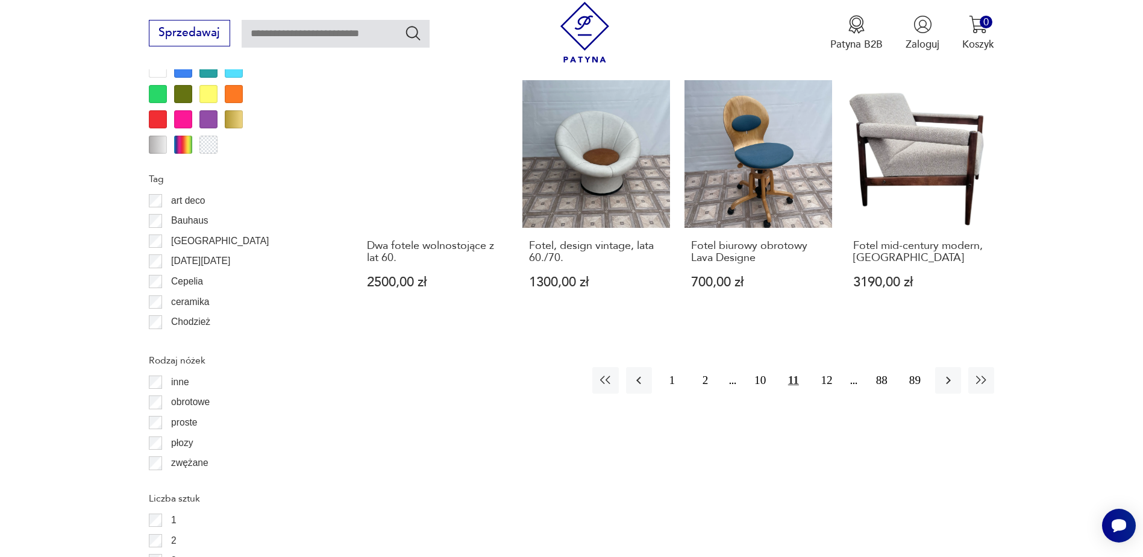
scroll to position [1486, 0]
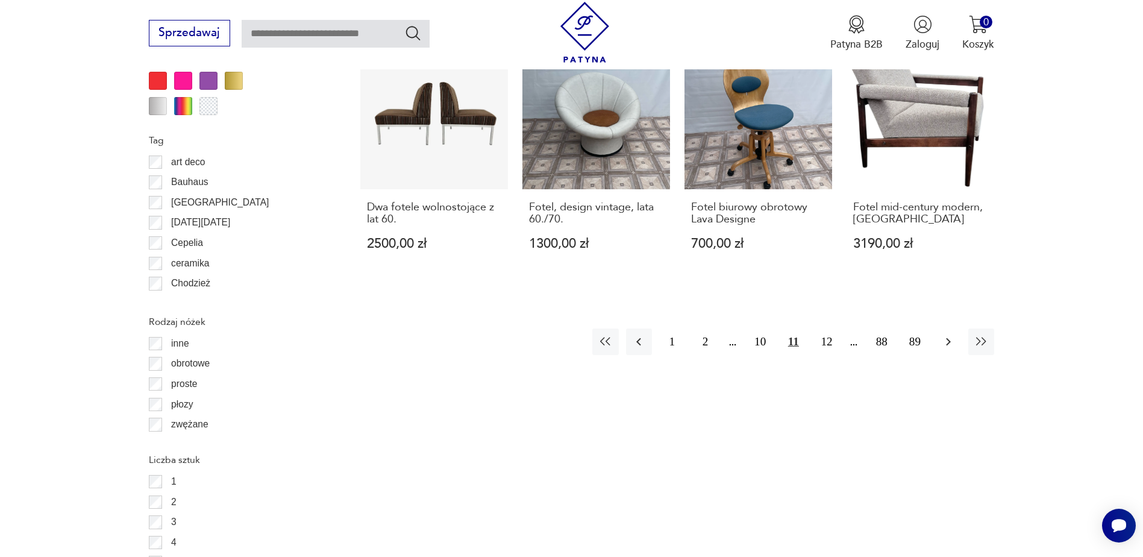
click at [944, 334] on icon "button" at bounding box center [948, 341] width 14 height 14
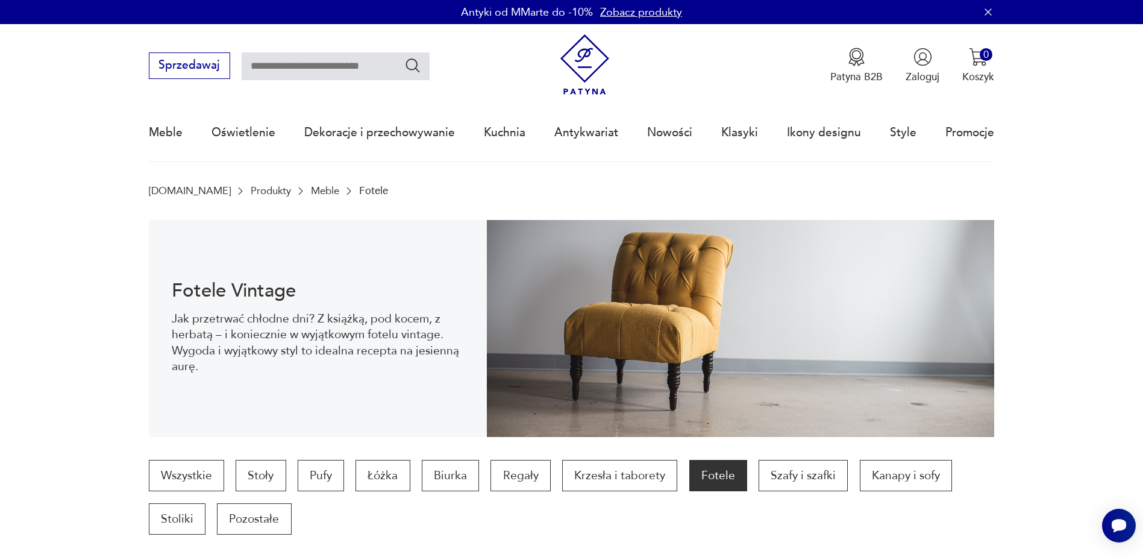
click at [590, 62] on img at bounding box center [584, 64] width 61 height 61
